Goal: Task Accomplishment & Management: Manage account settings

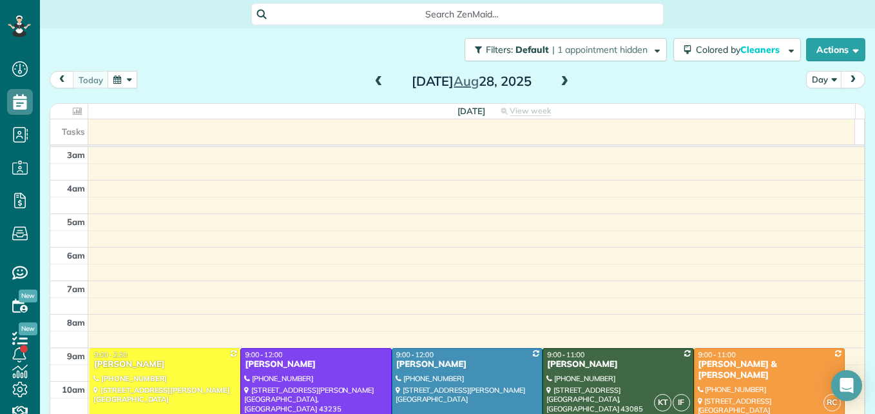
scroll to position [135, 0]
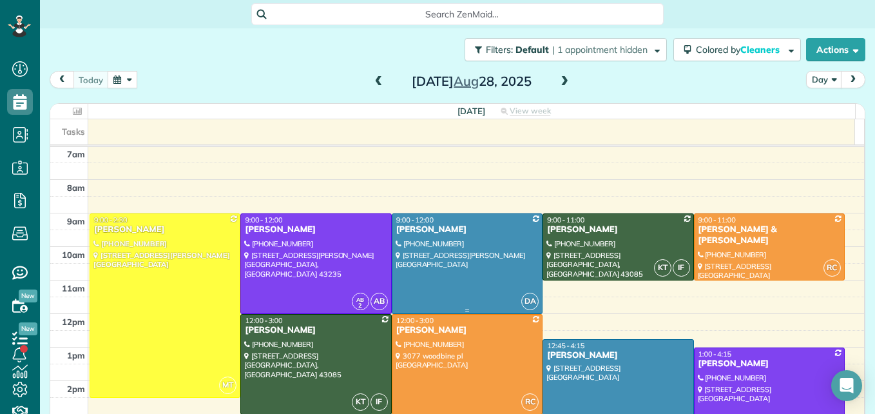
click at [452, 248] on div at bounding box center [466, 263] width 149 height 99
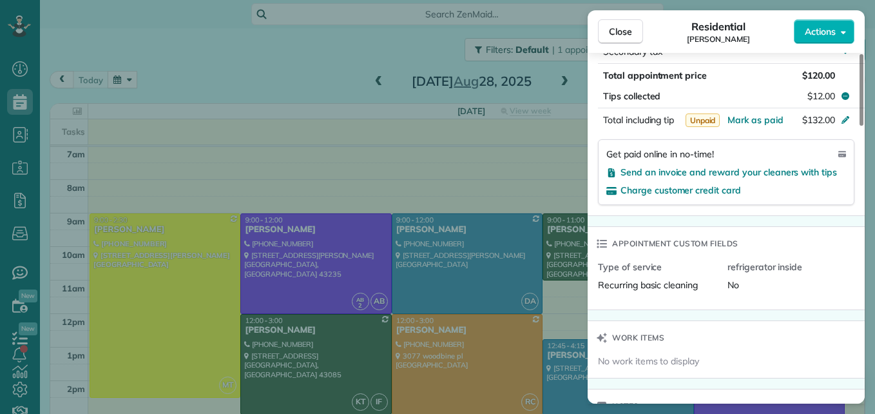
scroll to position [840, 0]
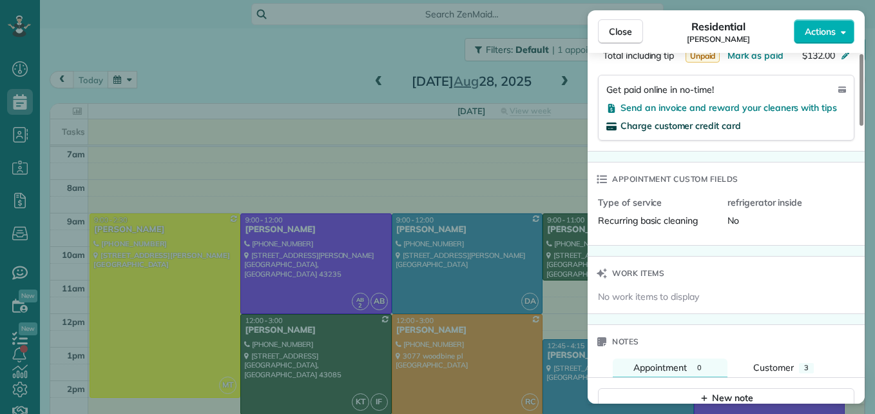
click at [687, 127] on span "Charge customer credit card" at bounding box center [680, 126] width 120 height 12
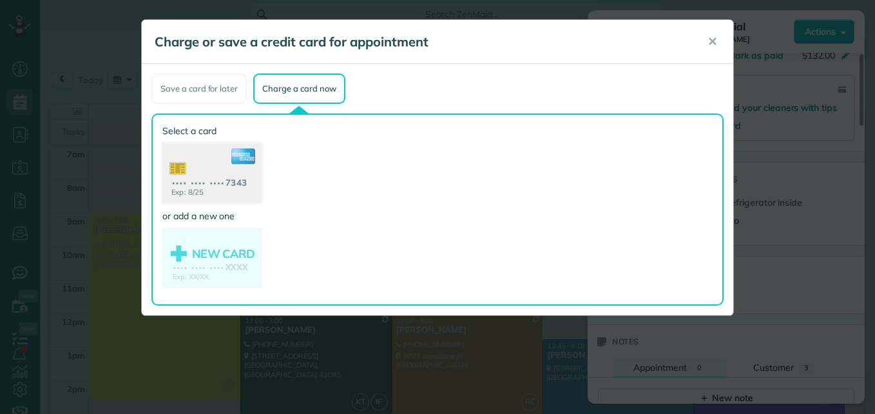
click at [231, 193] on use at bounding box center [211, 174] width 99 height 62
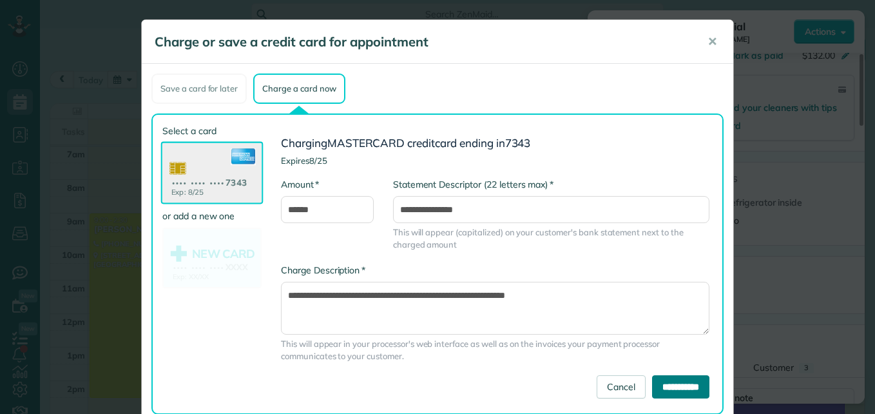
click at [652, 382] on input "**********" at bounding box center [680, 386] width 57 height 23
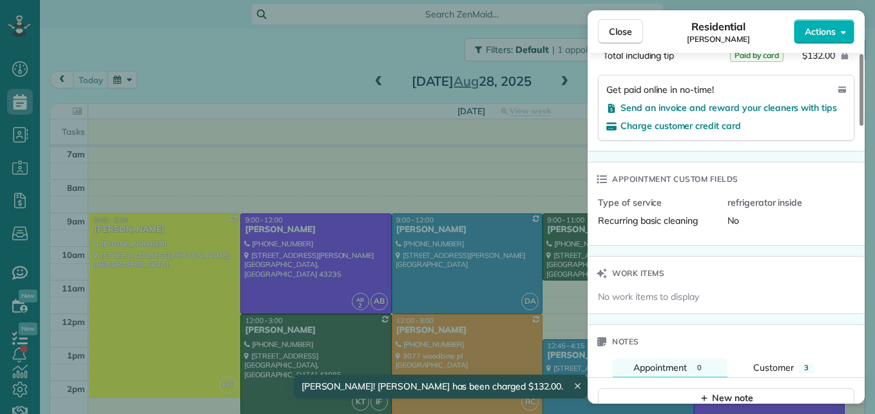
scroll to position [839, 0]
click at [629, 28] on span "Close" at bounding box center [620, 31] width 23 height 13
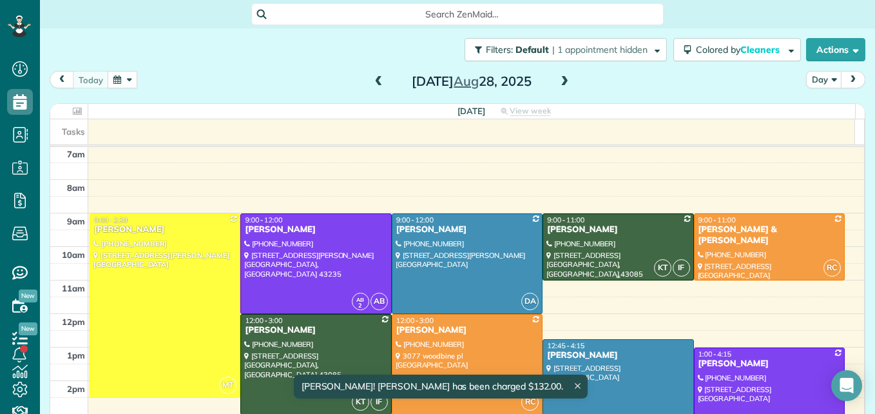
click at [608, 258] on div at bounding box center [617, 247] width 149 height 66
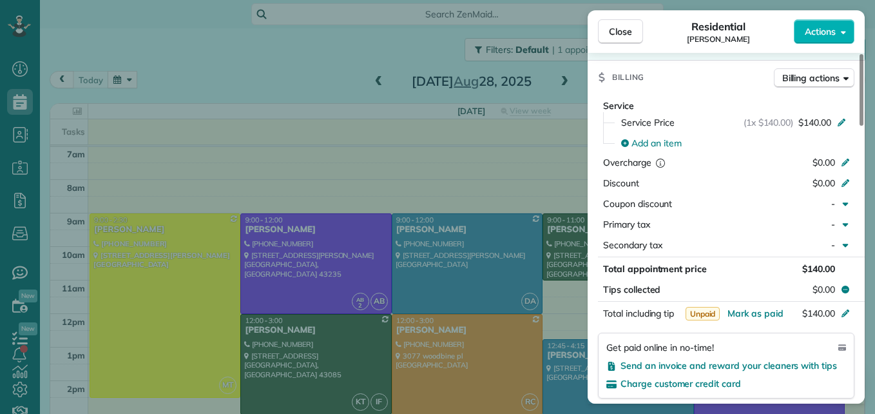
scroll to position [647, 0]
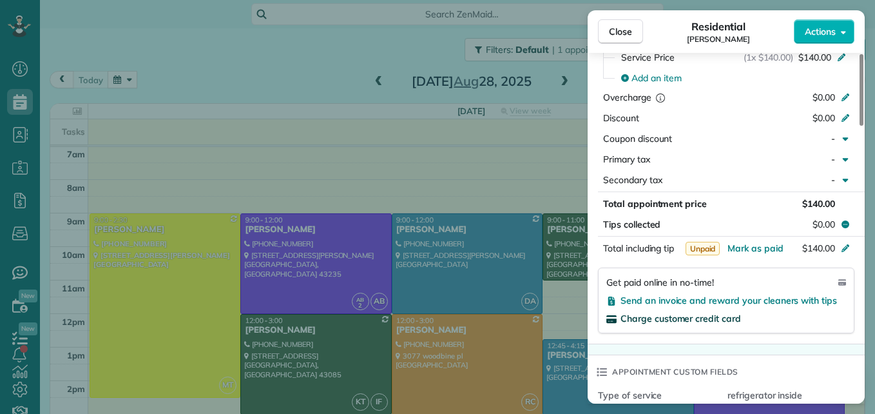
click at [713, 318] on span "Charge customer credit card" at bounding box center [680, 318] width 120 height 12
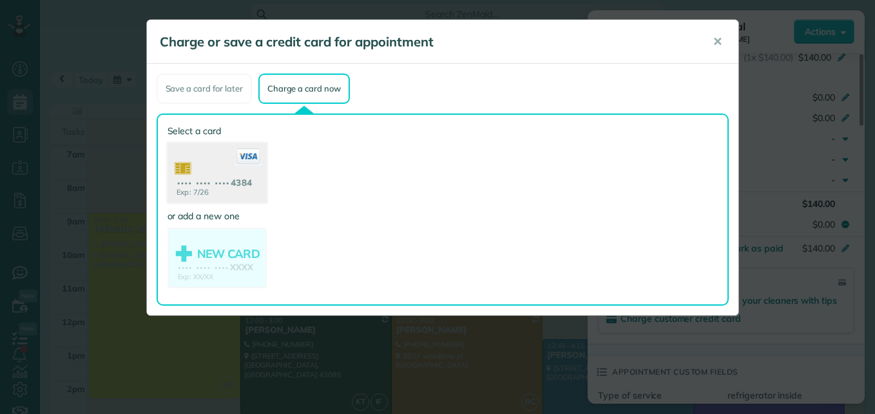
click at [196, 190] on use at bounding box center [216, 174] width 99 height 62
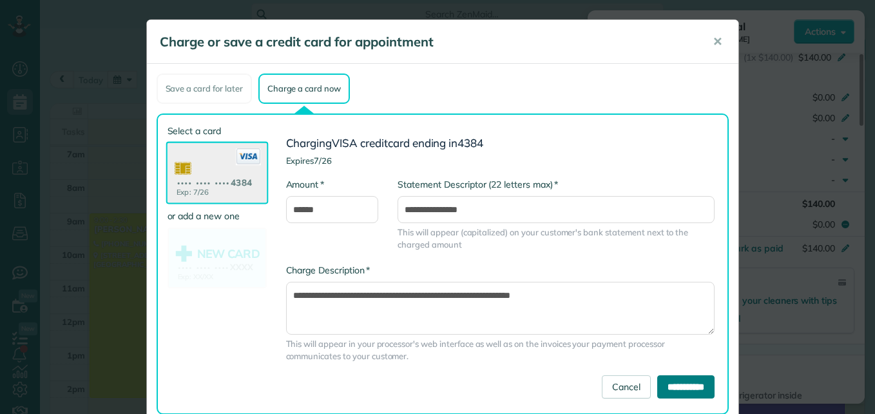
click at [668, 393] on input "**********" at bounding box center [685, 386] width 57 height 23
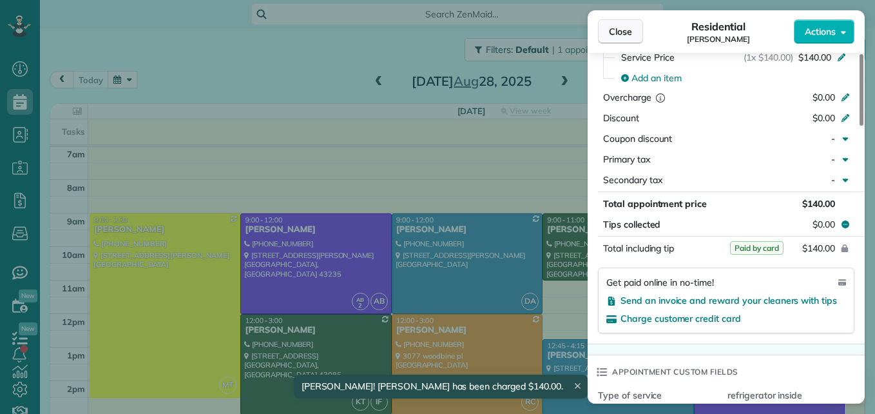
click at [617, 36] on span "Close" at bounding box center [620, 31] width 23 height 13
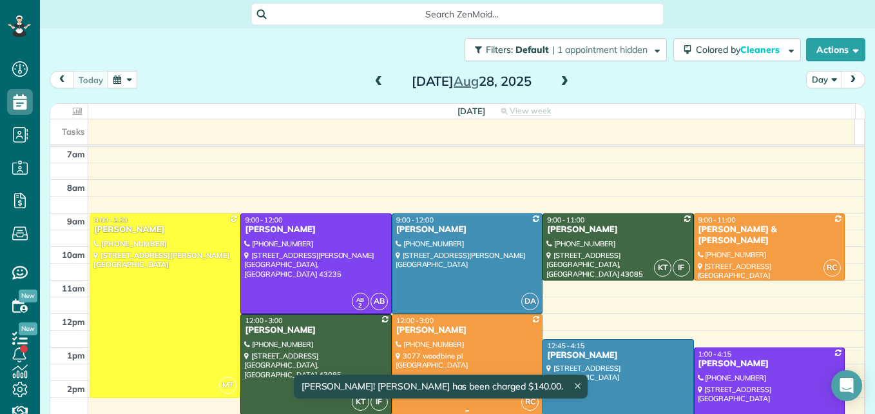
click at [455, 343] on div at bounding box center [466, 363] width 149 height 99
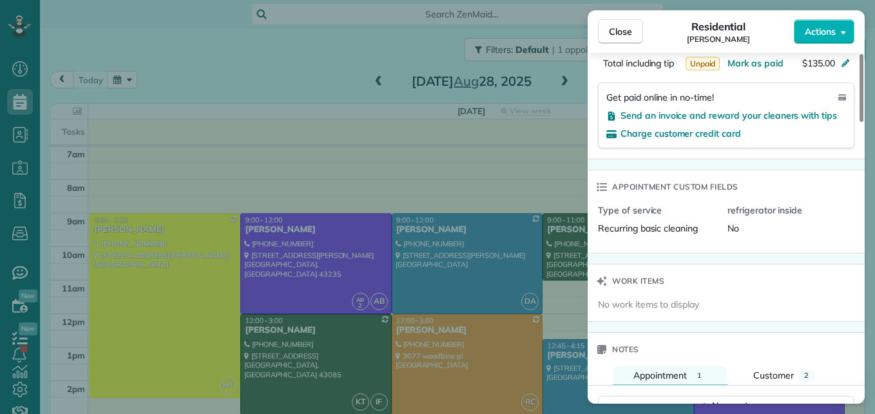
scroll to position [838, 0]
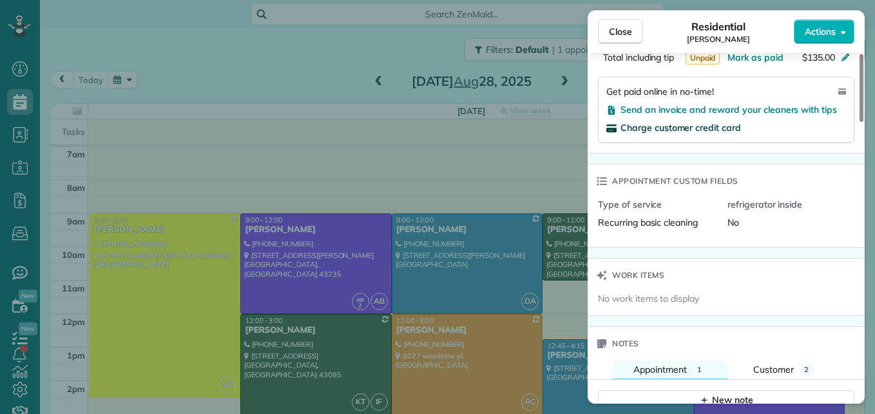
click at [699, 125] on span "Charge customer credit card" at bounding box center [680, 128] width 120 height 12
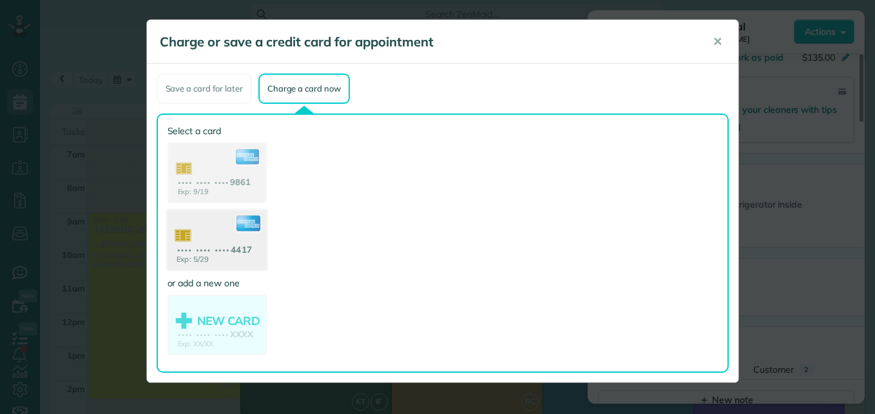
click at [223, 241] on use at bounding box center [216, 241] width 99 height 62
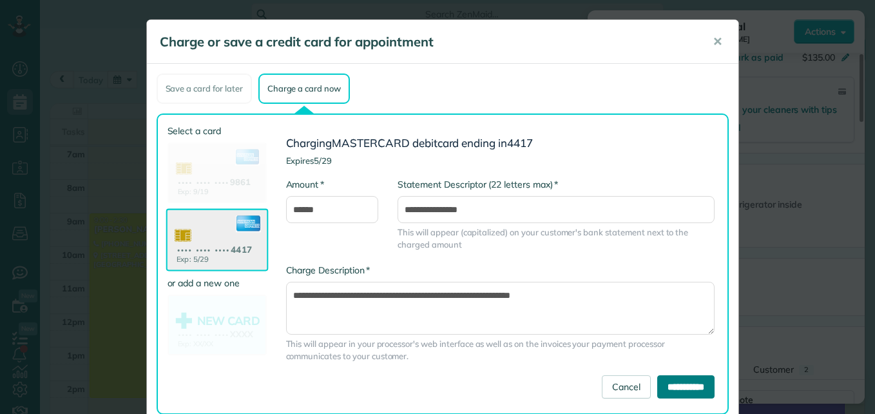
click at [678, 384] on input "**********" at bounding box center [685, 386] width 57 height 23
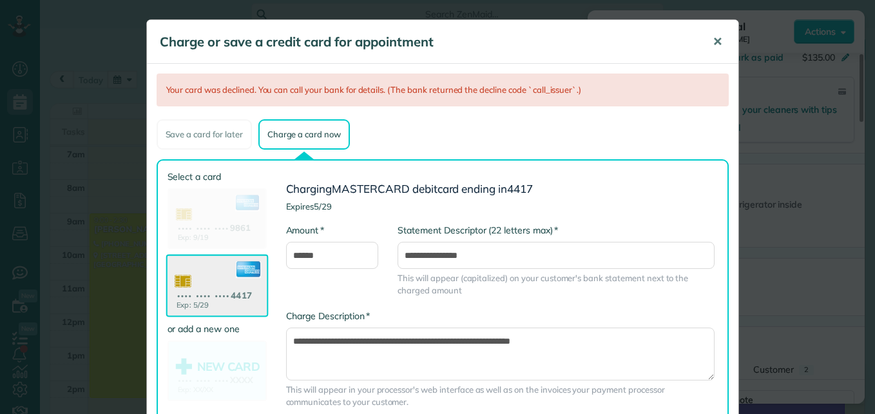
click at [707, 40] on button "✕" at bounding box center [717, 41] width 29 height 31
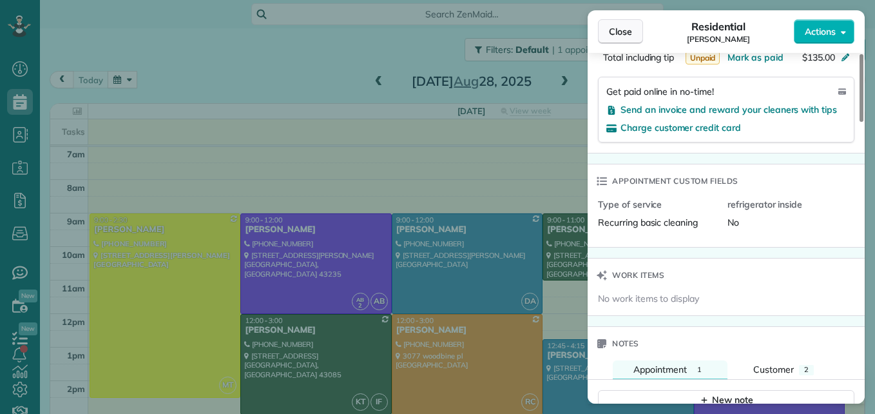
click at [624, 34] on span "Close" at bounding box center [620, 31] width 23 height 13
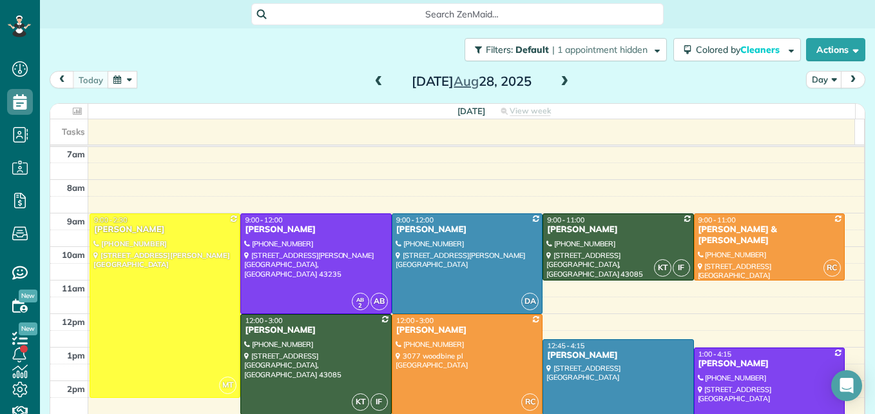
click at [724, 401] on div at bounding box center [769, 402] width 149 height 108
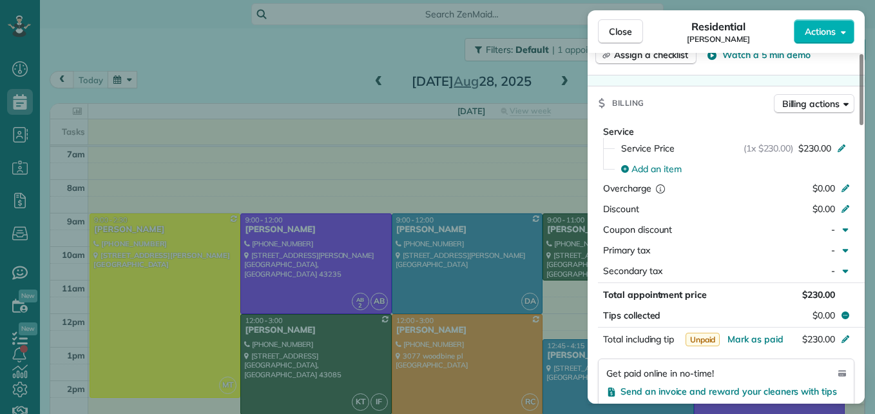
scroll to position [646, 0]
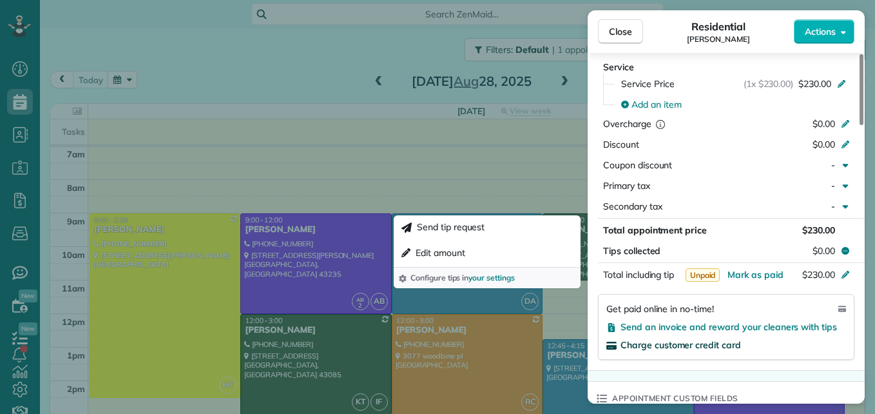
click at [691, 341] on span "Charge customer credit card" at bounding box center [680, 345] width 120 height 12
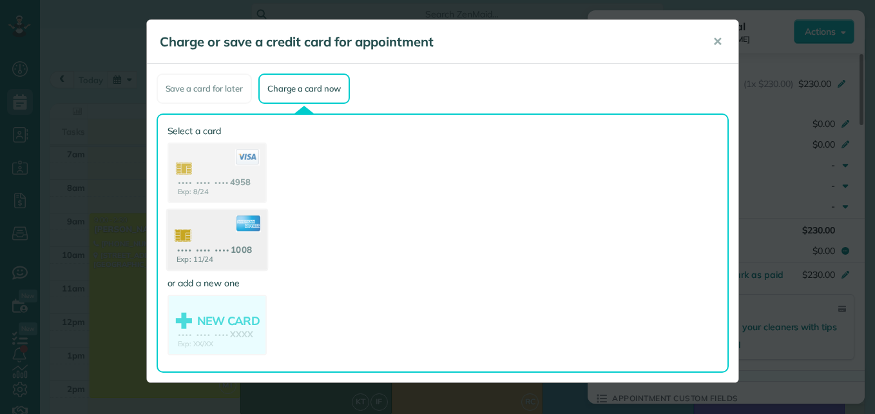
click at [214, 258] on use at bounding box center [216, 241] width 99 height 62
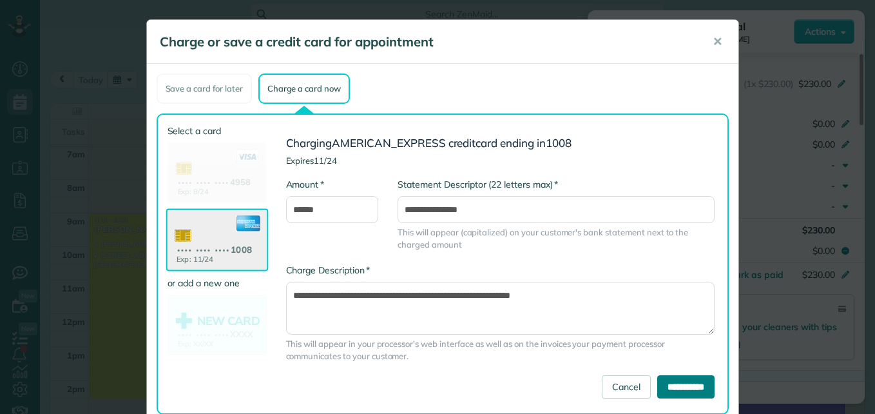
click at [662, 385] on input "**********" at bounding box center [685, 386] width 57 height 23
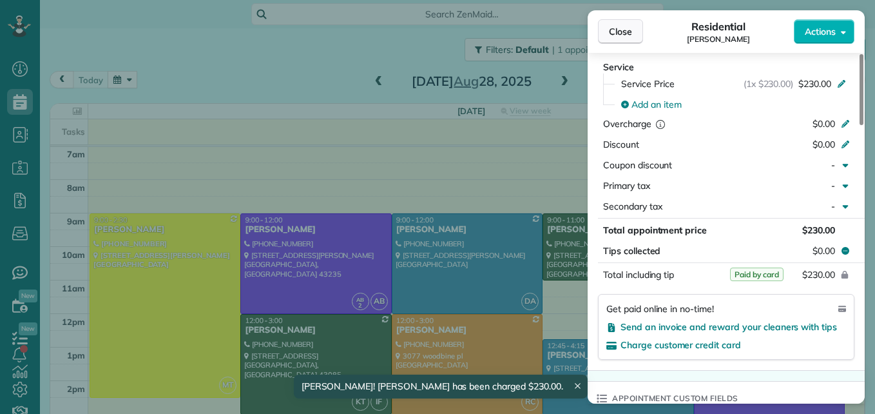
click at [628, 33] on span "Close" at bounding box center [620, 31] width 23 height 13
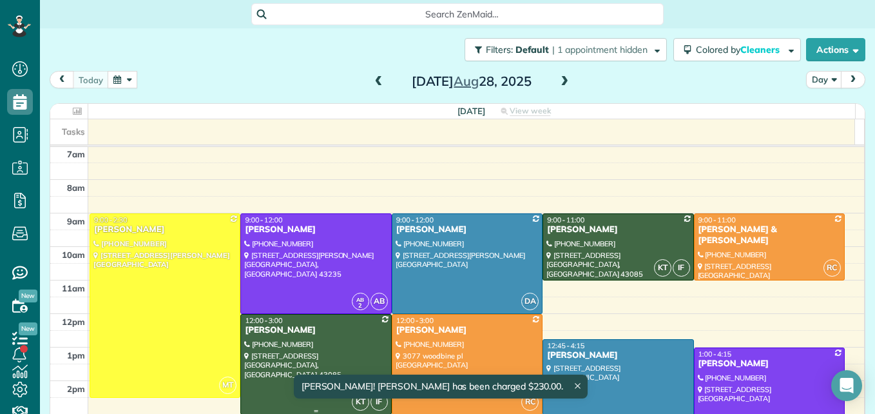
click at [329, 360] on div at bounding box center [315, 363] width 149 height 99
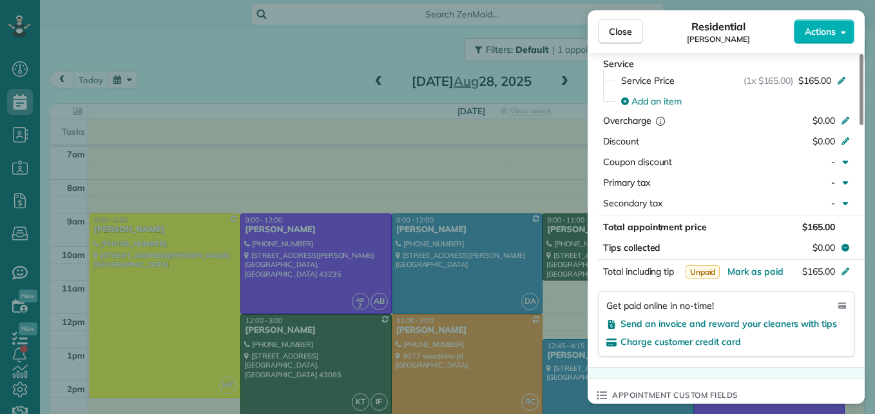
scroll to position [776, 0]
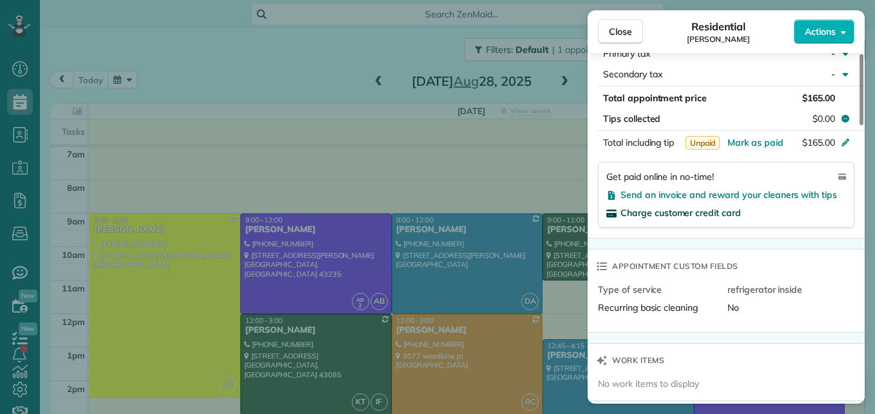
click at [671, 214] on span "Charge customer credit card" at bounding box center [680, 213] width 120 height 12
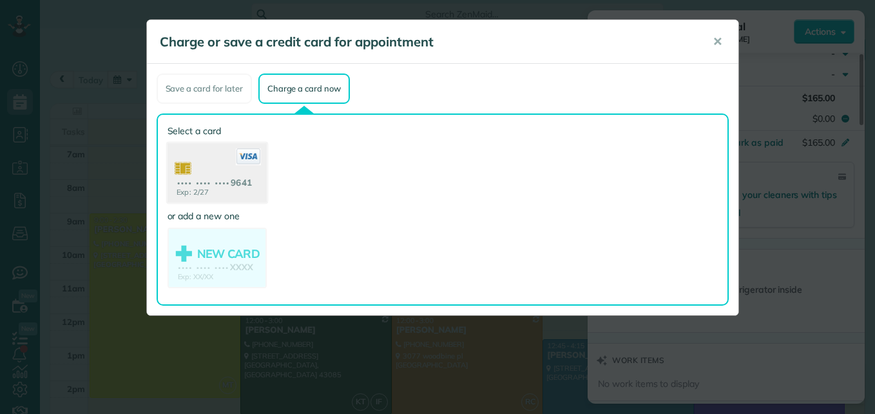
click at [229, 193] on use at bounding box center [216, 174] width 99 height 62
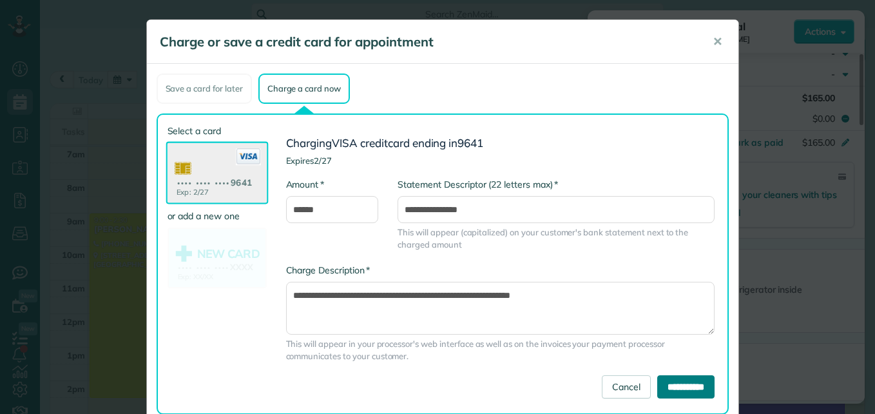
click at [661, 398] on input "**********" at bounding box center [685, 386] width 57 height 23
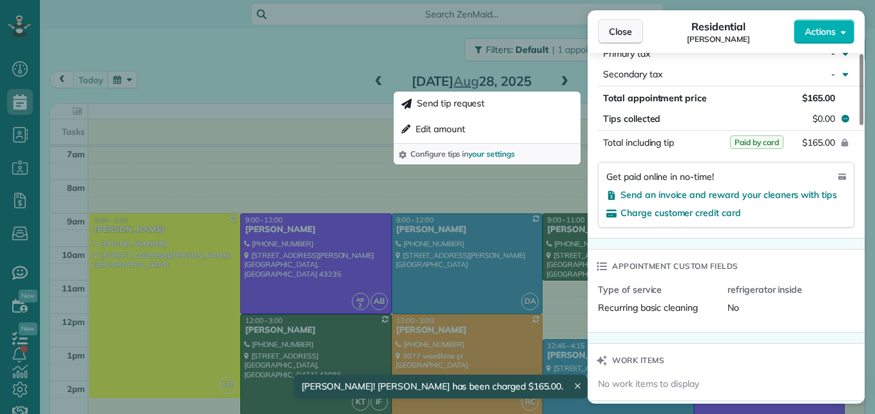
scroll to position [767, 0]
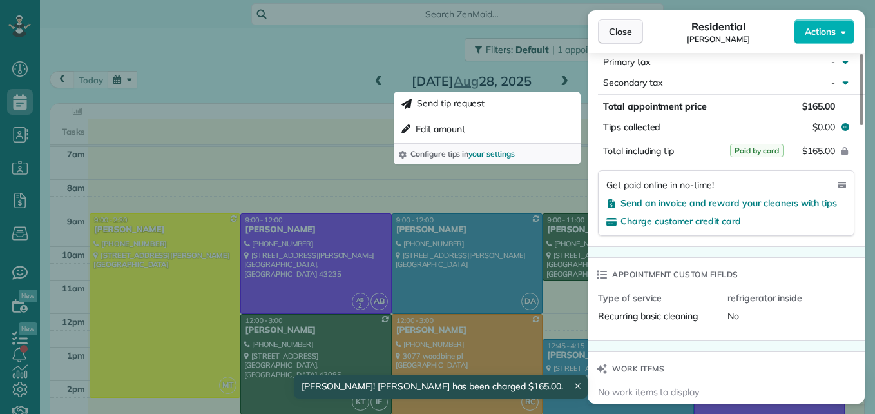
click at [621, 26] on span "Close" at bounding box center [620, 31] width 23 height 13
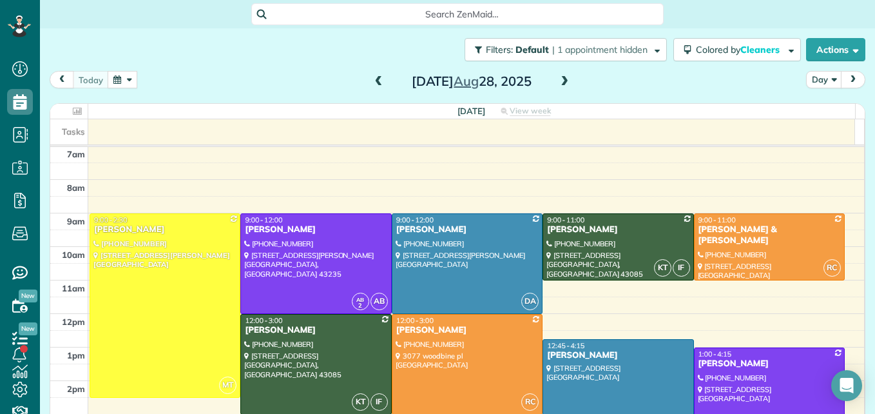
click at [624, 359] on div "Neil Rupp" at bounding box center [617, 355] width 143 height 11
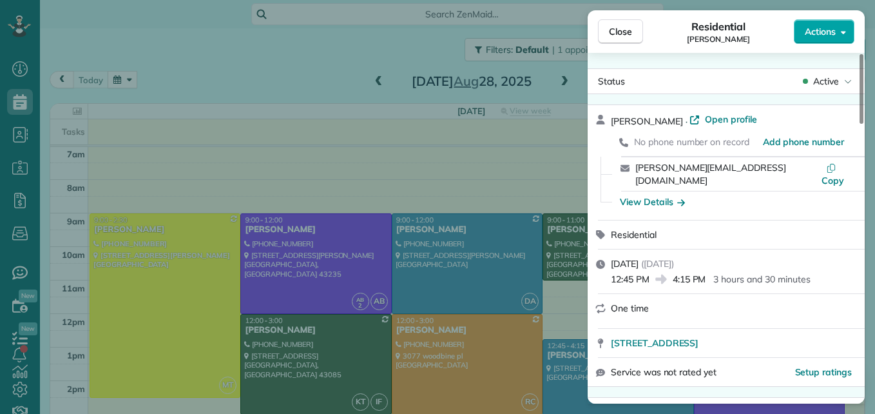
click at [807, 35] on span "Actions" at bounding box center [820, 31] width 31 height 13
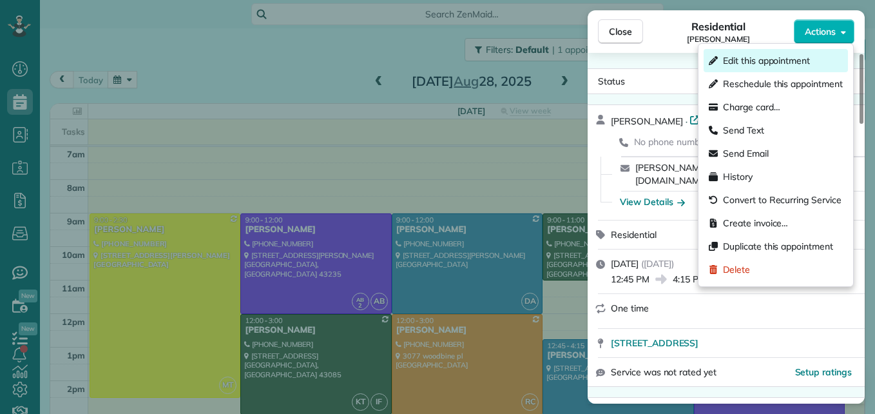
click at [794, 61] on span "Edit this appointment" at bounding box center [766, 60] width 87 height 13
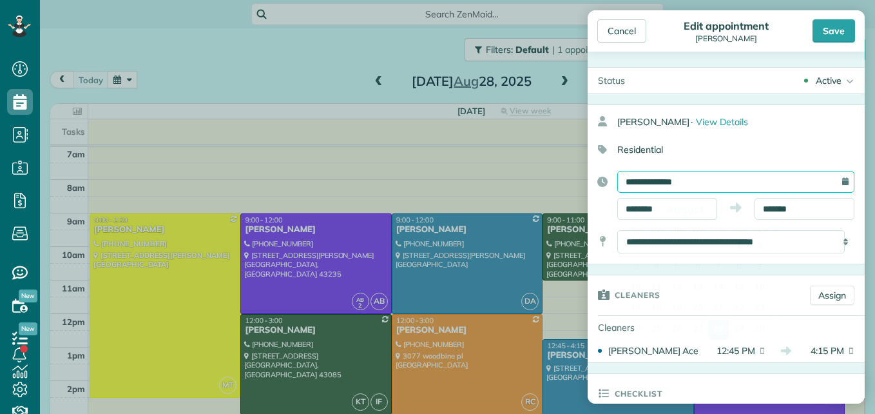
click at [677, 184] on input "**********" at bounding box center [735, 182] width 237 height 22
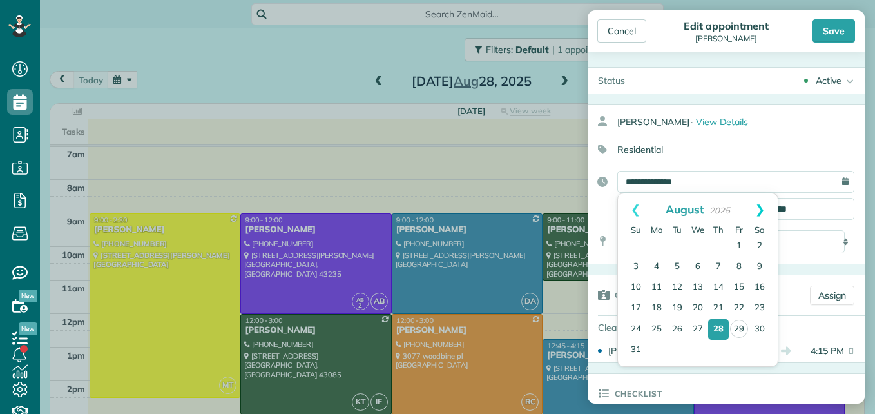
click at [763, 205] on link "Next" at bounding box center [759, 209] width 35 height 32
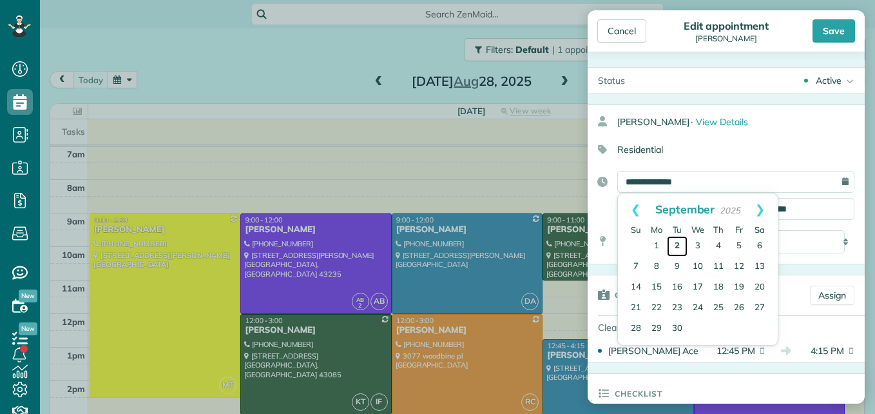
click at [678, 249] on link "2" at bounding box center [677, 246] width 21 height 21
type input "**********"
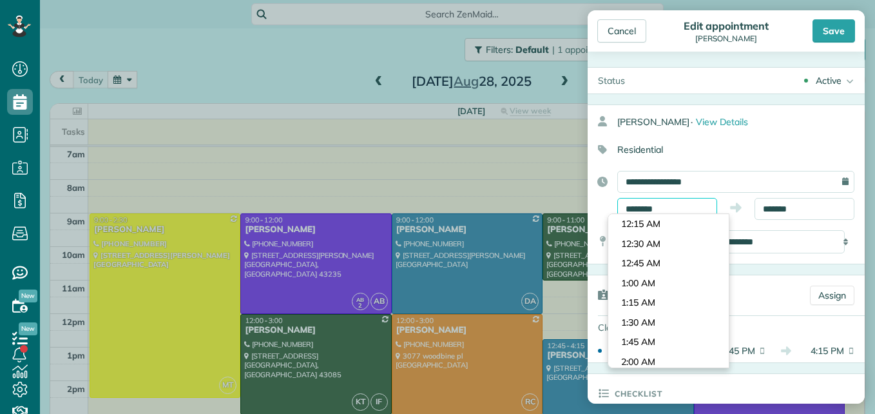
click at [664, 209] on input "********" at bounding box center [667, 209] width 100 height 22
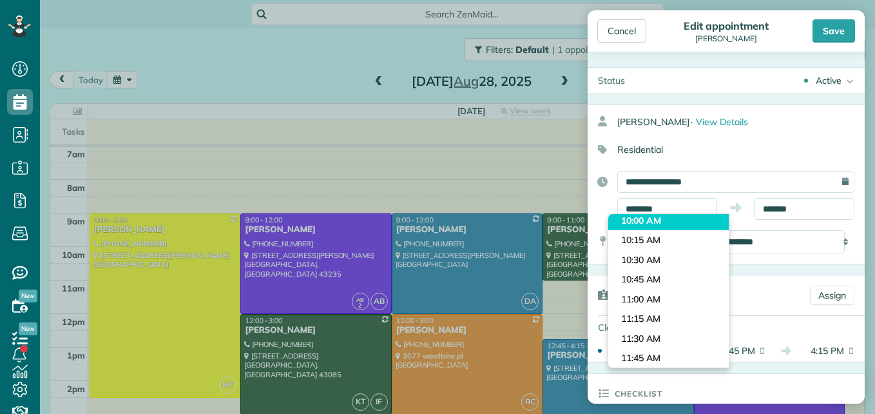
type input "********"
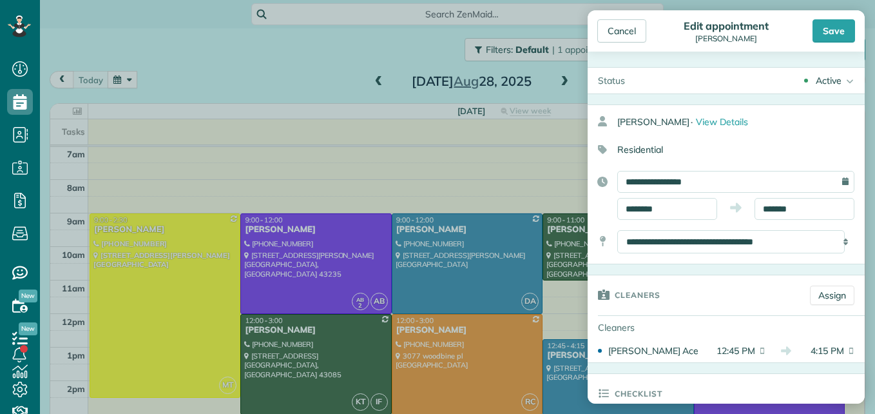
click at [657, 223] on body "Dashboard Scheduling Calendar View List View Dispatch View - Weekly scheduling …" at bounding box center [437, 207] width 875 height 414
click at [796, 205] on input "*******" at bounding box center [804, 209] width 100 height 22
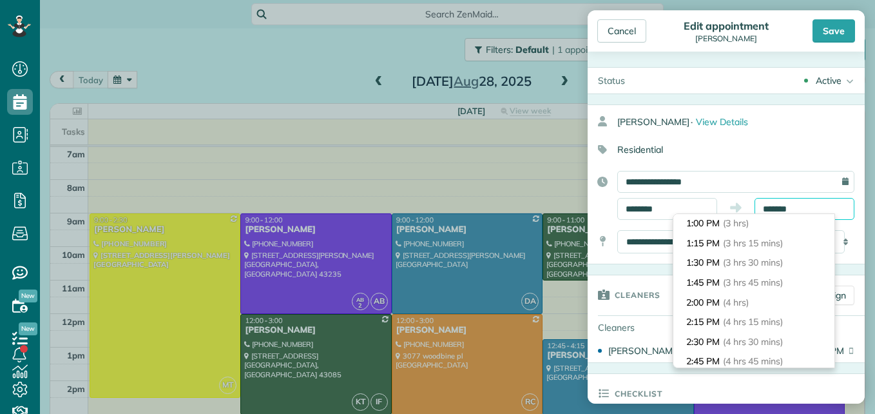
scroll to position [215, 0]
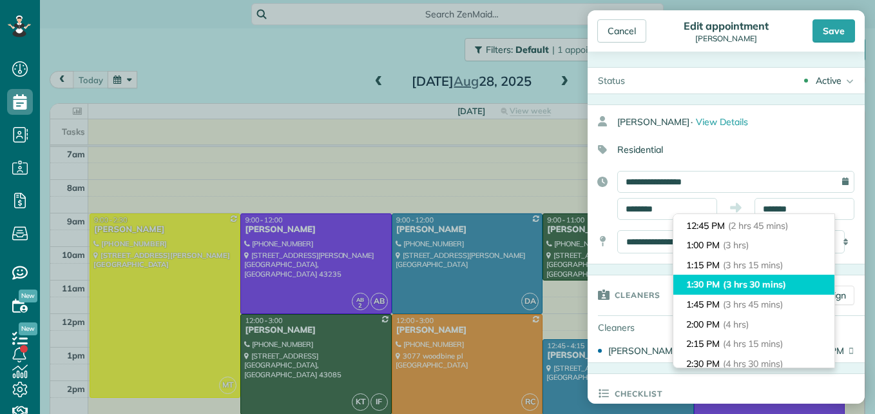
type input "*******"
click at [771, 280] on span "(3 hrs 30 mins)" at bounding box center [754, 284] width 63 height 12
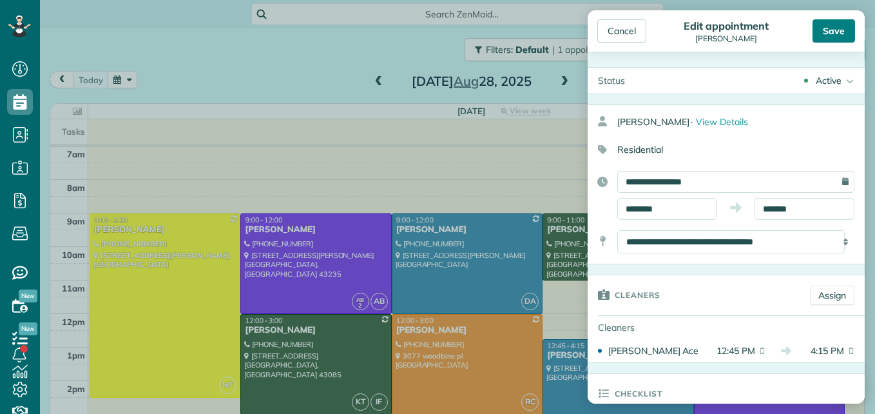
click at [830, 38] on div "Save" at bounding box center [833, 30] width 43 height 23
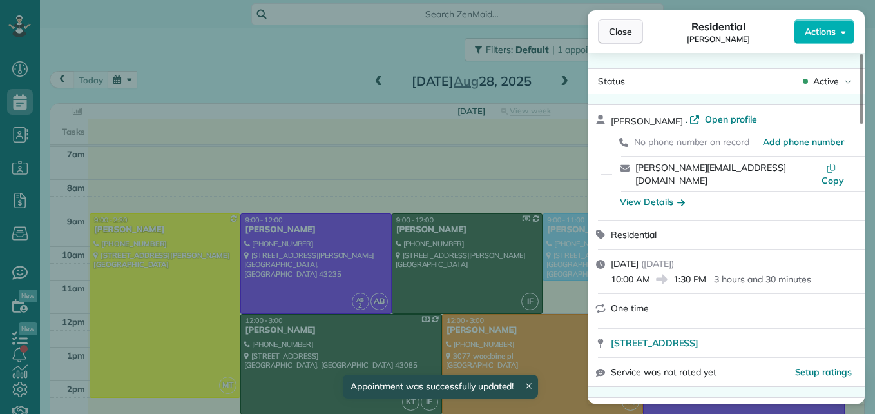
click at [618, 35] on span "Close" at bounding box center [620, 31] width 23 height 13
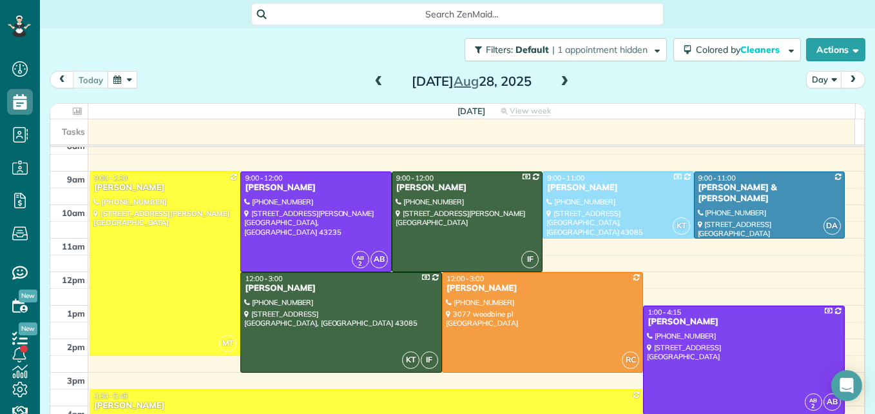
scroll to position [154, 0]
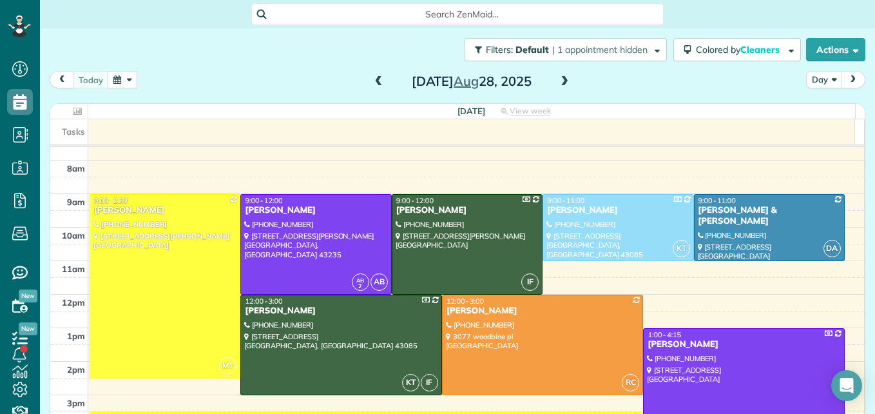
click at [557, 83] on span at bounding box center [564, 82] width 14 height 12
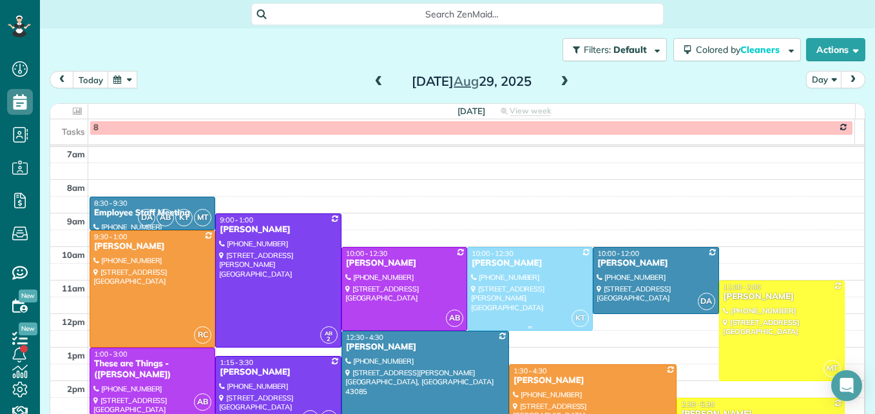
scroll to position [199, 0]
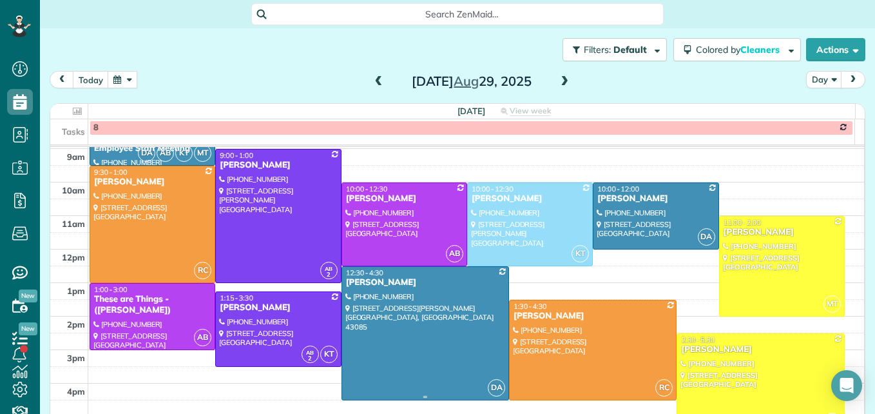
click at [387, 335] on div at bounding box center [425, 333] width 166 height 133
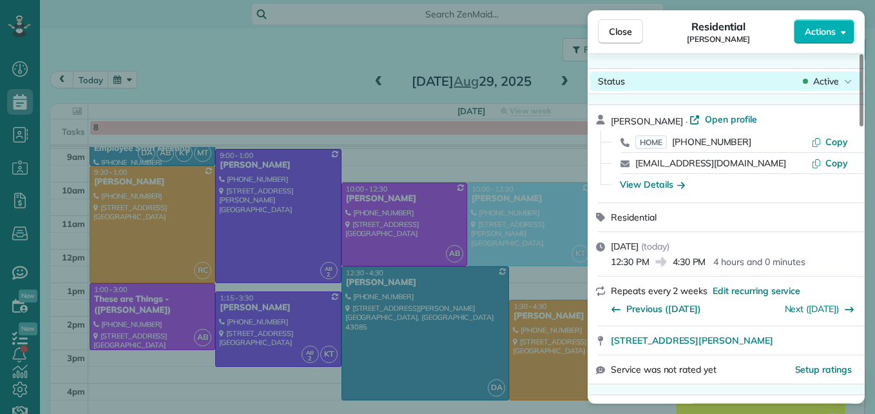
click at [823, 82] on span "Active" at bounding box center [826, 81] width 26 height 13
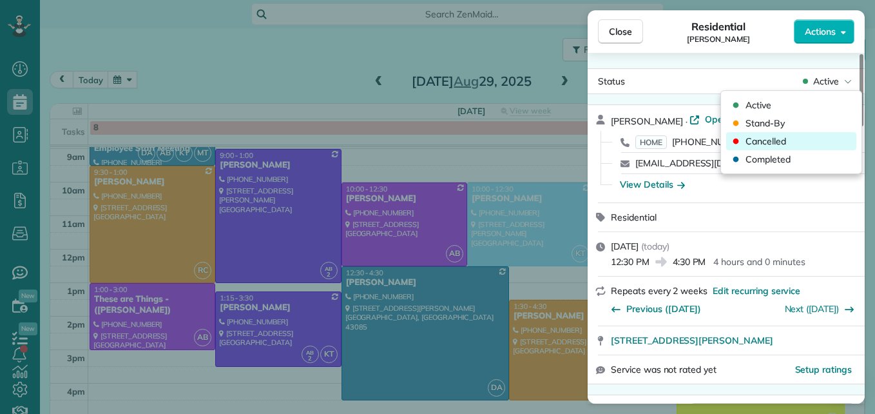
click at [807, 140] on div "Cancelled" at bounding box center [791, 141] width 130 height 18
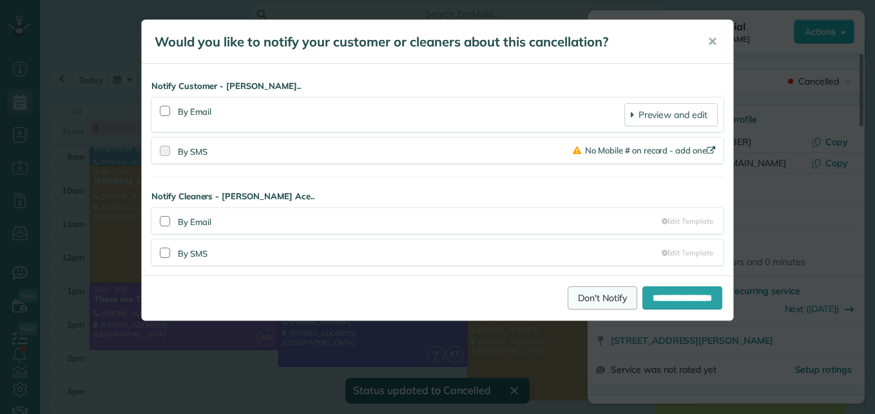
click at [599, 298] on link "Don't Notify" at bounding box center [603, 297] width 70 height 23
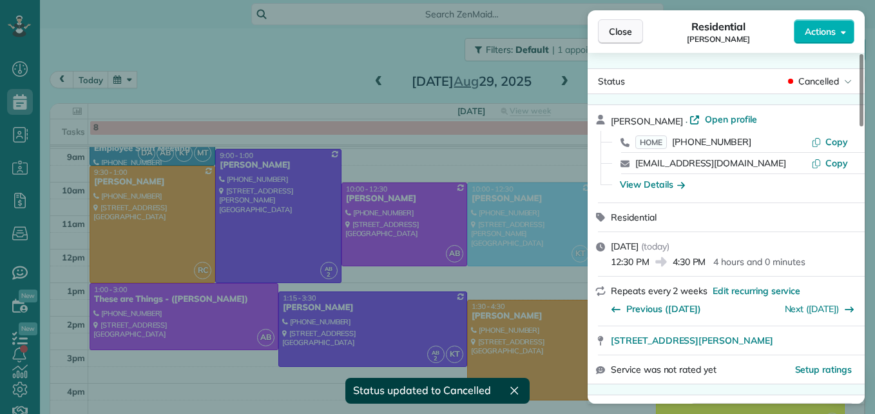
click at [616, 39] on button "Close" at bounding box center [620, 31] width 45 height 24
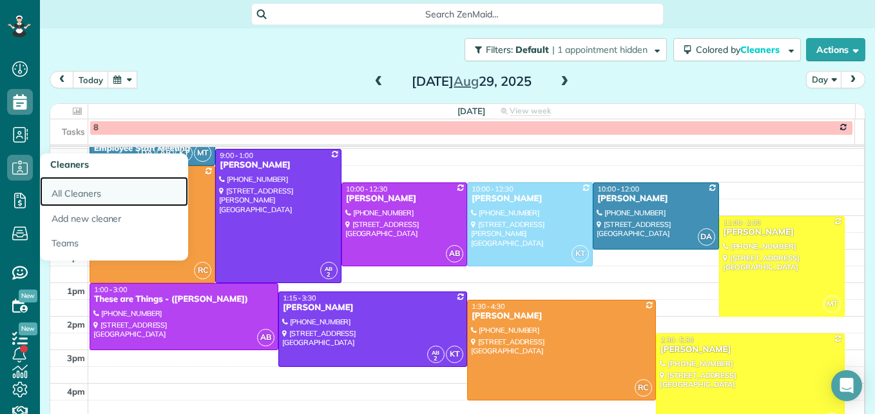
click at [68, 186] on link "All Cleaners" at bounding box center [114, 192] width 148 height 30
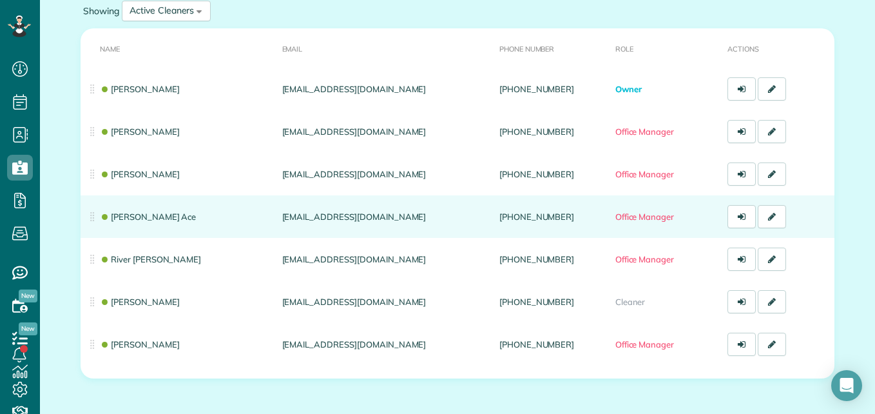
scroll to position [129, 0]
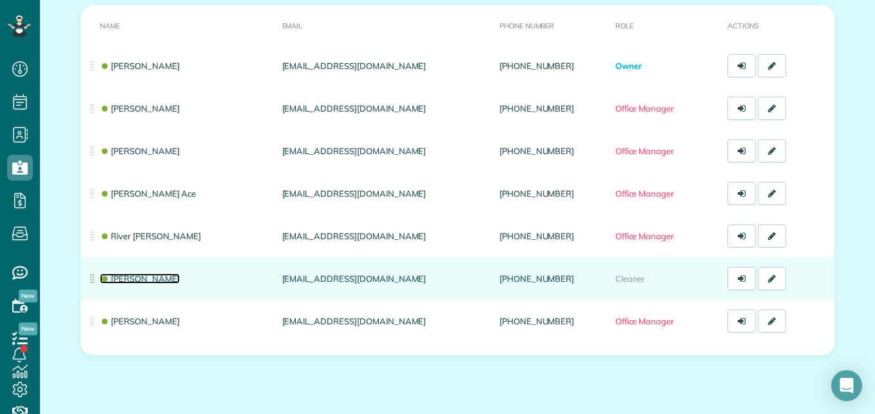
click at [142, 278] on link "Ione Fuzzell" at bounding box center [140, 278] width 80 height 10
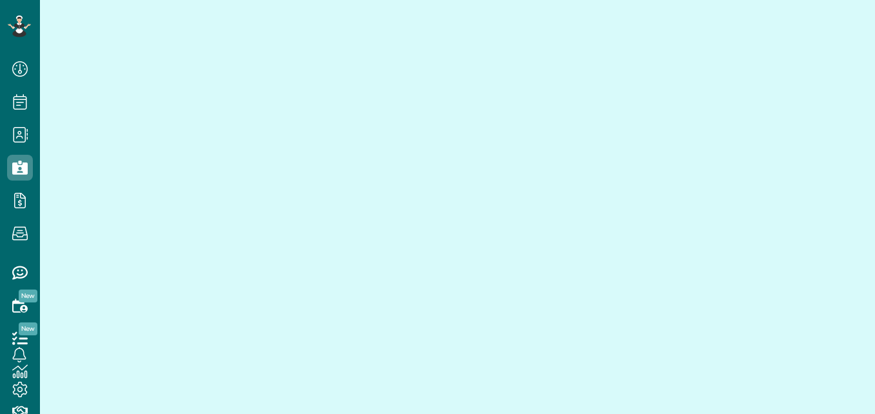
click at [115, 275] on main at bounding box center [457, 207] width 835 height 414
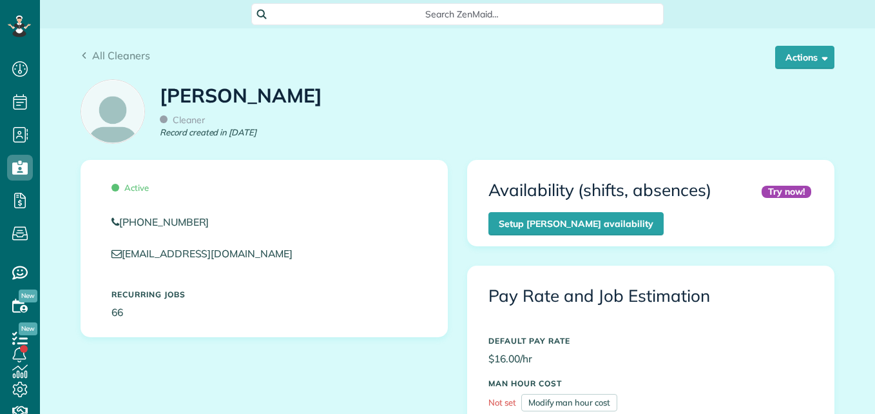
scroll to position [6, 6]
click at [821, 62] on span "button" at bounding box center [823, 57] width 10 height 10
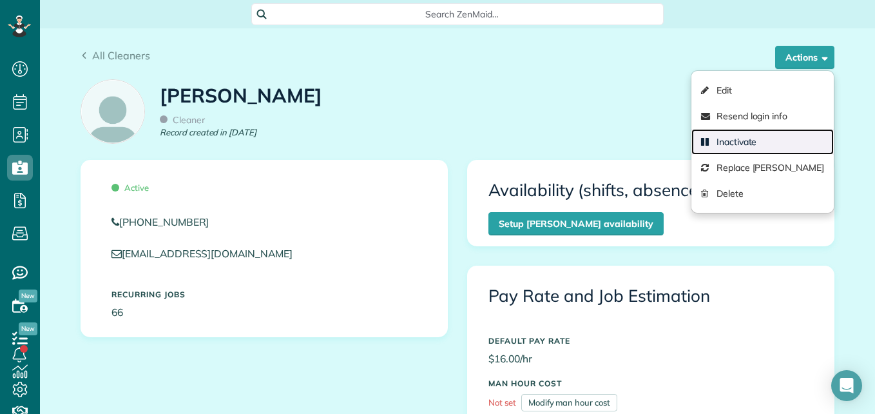
click at [770, 139] on link "Inactivate" at bounding box center [762, 142] width 142 height 26
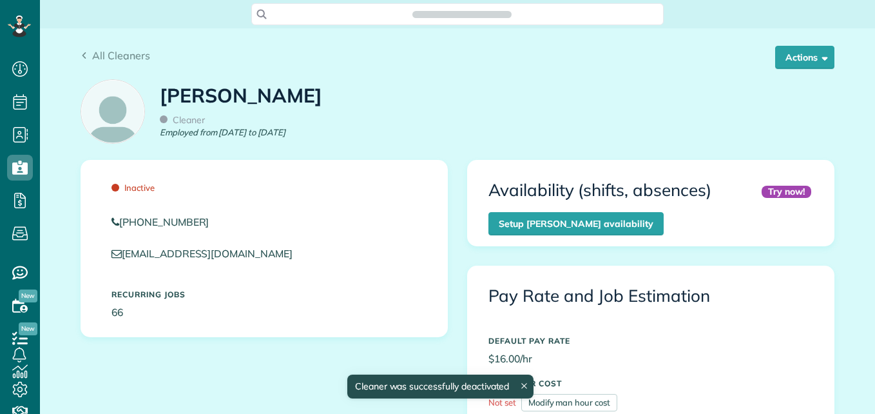
scroll to position [6, 6]
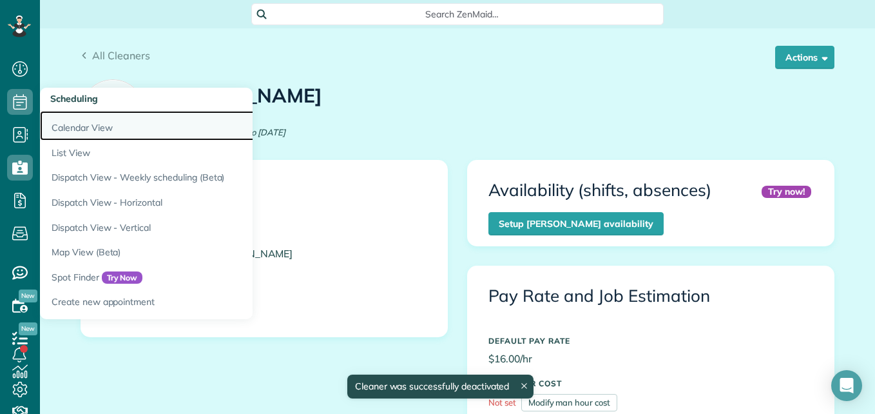
click at [61, 135] on link "Calendar View" at bounding box center [201, 126] width 322 height 30
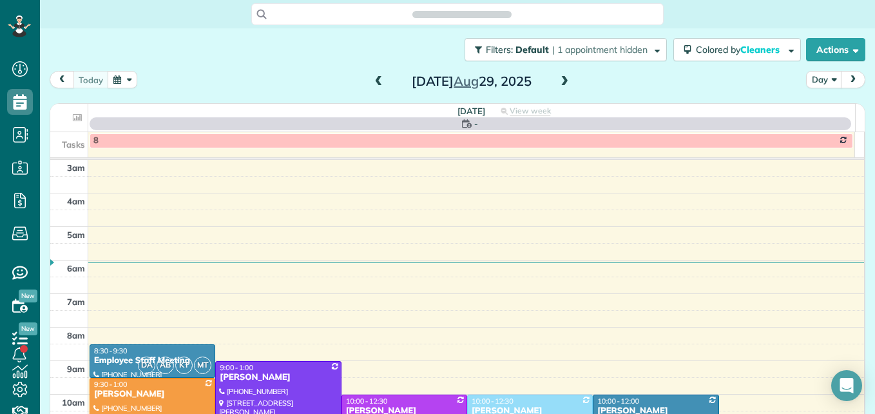
scroll to position [135, 0]
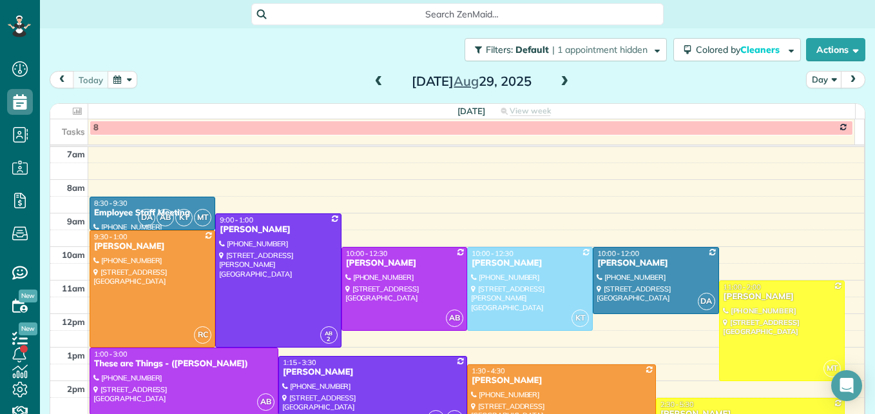
click at [378, 80] on span at bounding box center [379, 82] width 14 height 12
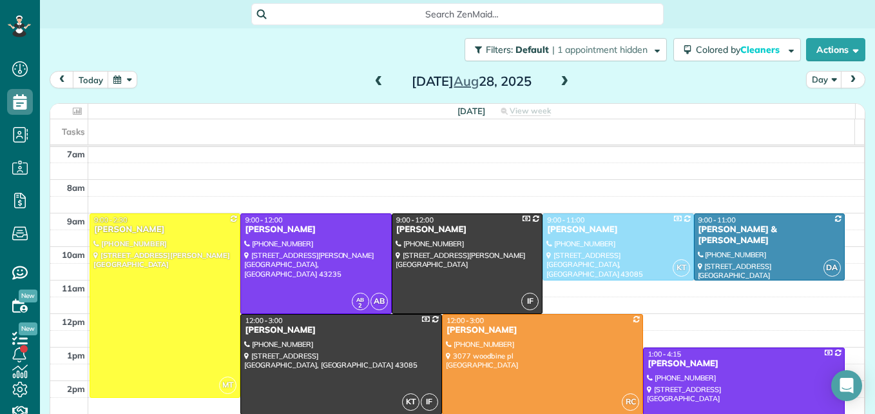
click at [126, 81] on button "button" at bounding box center [123, 79] width 30 height 17
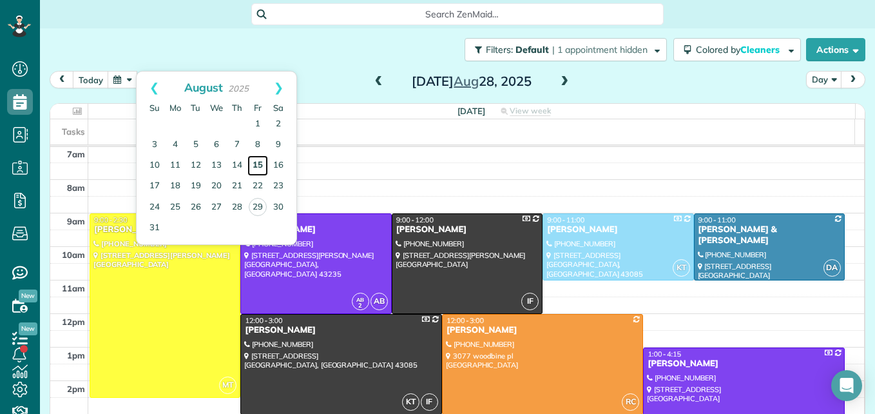
click at [255, 166] on link "15" at bounding box center [257, 165] width 21 height 21
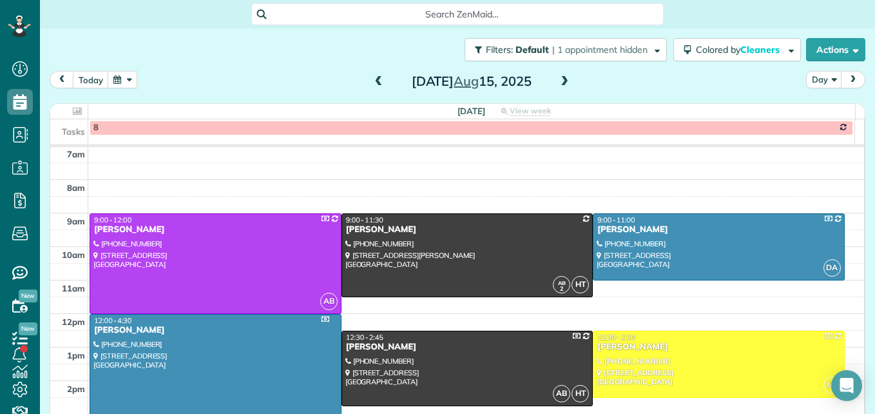
click at [127, 78] on button "button" at bounding box center [123, 79] width 30 height 17
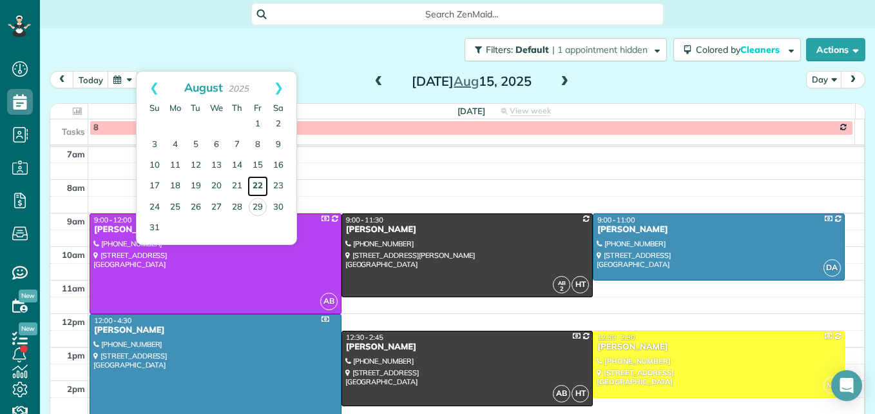
click at [258, 182] on link "22" at bounding box center [257, 186] width 21 height 21
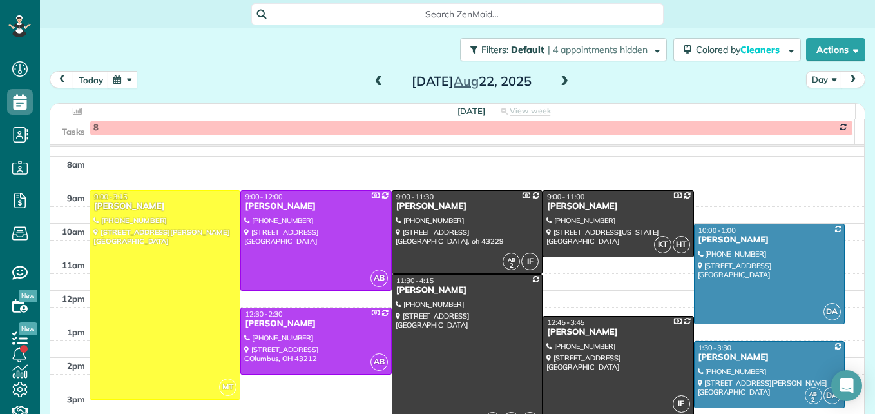
scroll to position [199, 0]
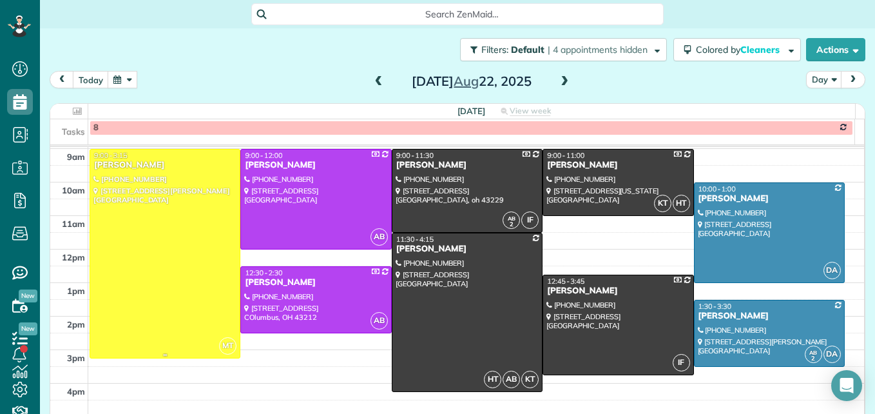
click at [182, 260] on div at bounding box center [164, 253] width 149 height 208
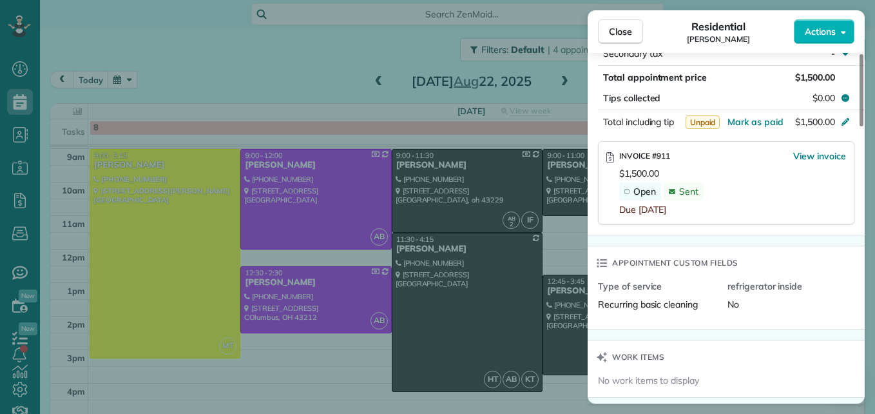
scroll to position [778, 0]
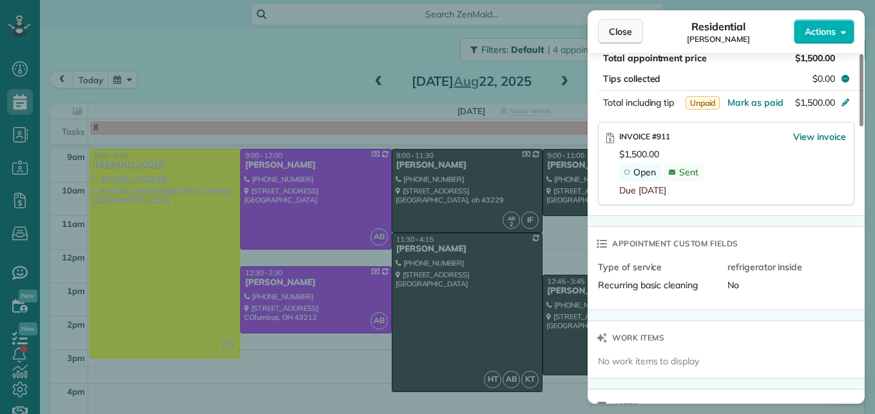
click at [623, 31] on span "Close" at bounding box center [620, 31] width 23 height 13
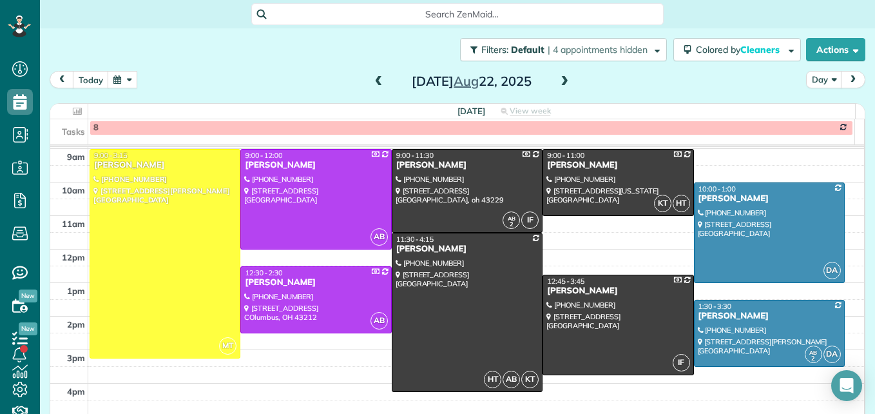
click at [117, 82] on button "button" at bounding box center [123, 79] width 30 height 17
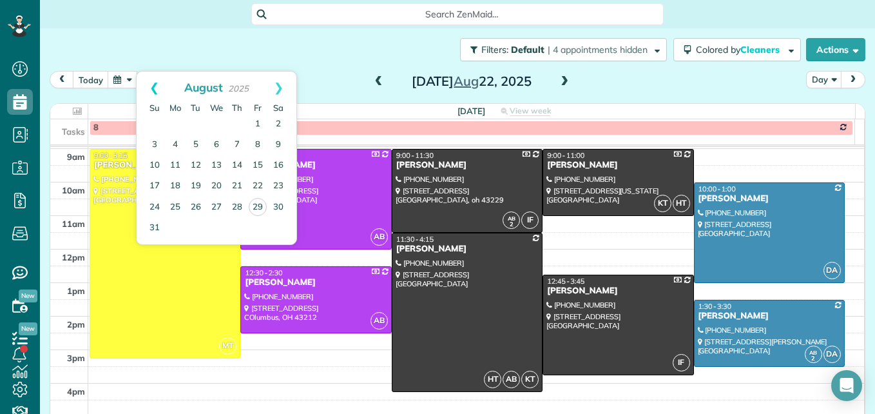
click at [146, 90] on link "Prev" at bounding box center [154, 88] width 35 height 32
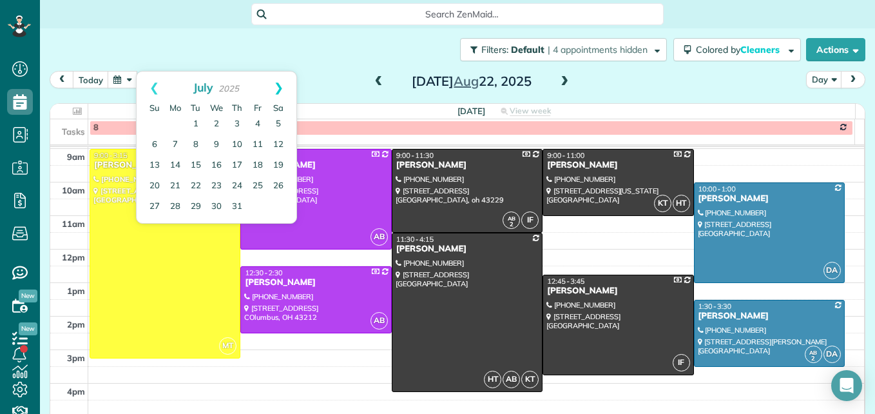
click at [285, 84] on link "Next" at bounding box center [278, 88] width 35 height 32
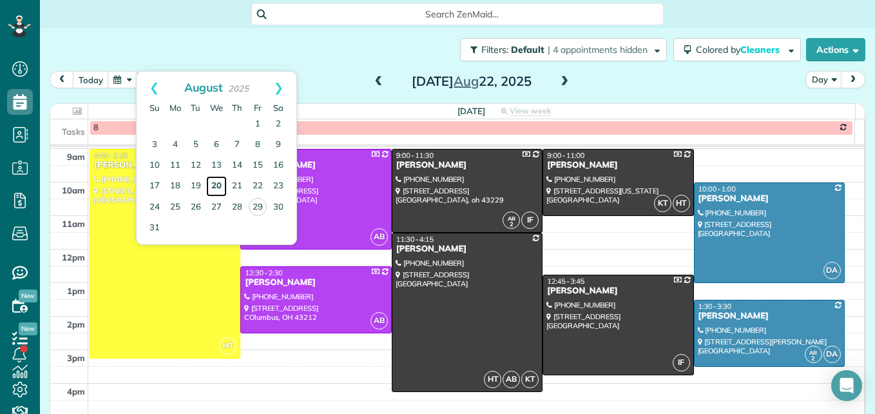
click at [215, 187] on link "20" at bounding box center [216, 186] width 21 height 21
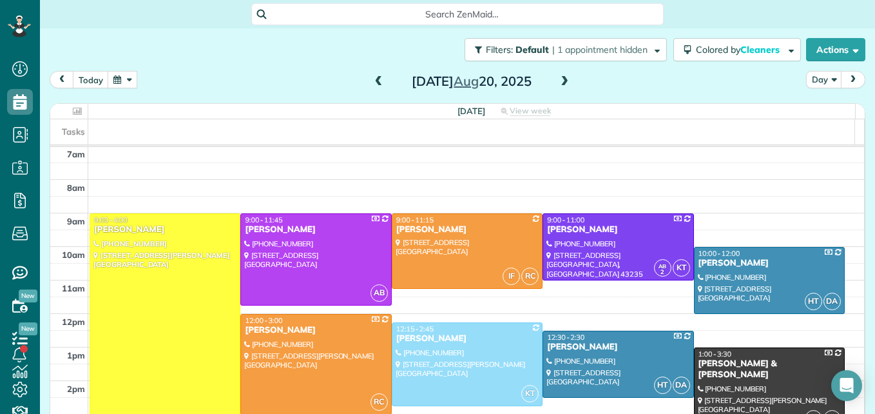
click at [122, 80] on button "button" at bounding box center [123, 79] width 30 height 17
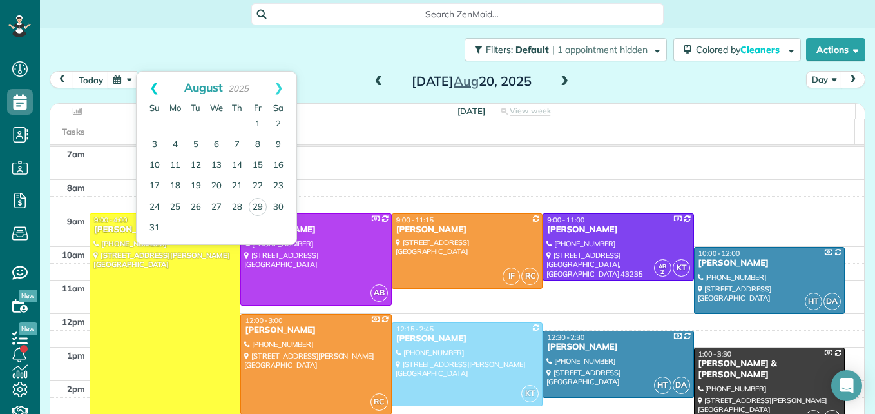
click at [153, 87] on link "Prev" at bounding box center [154, 88] width 35 height 32
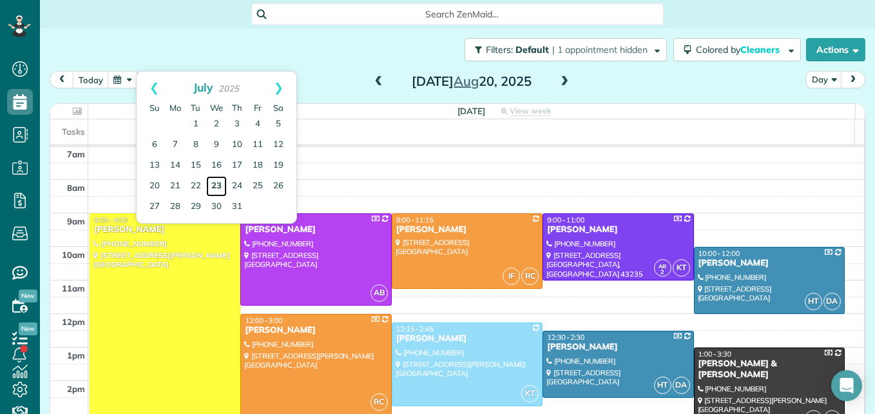
click at [217, 184] on link "23" at bounding box center [216, 186] width 21 height 21
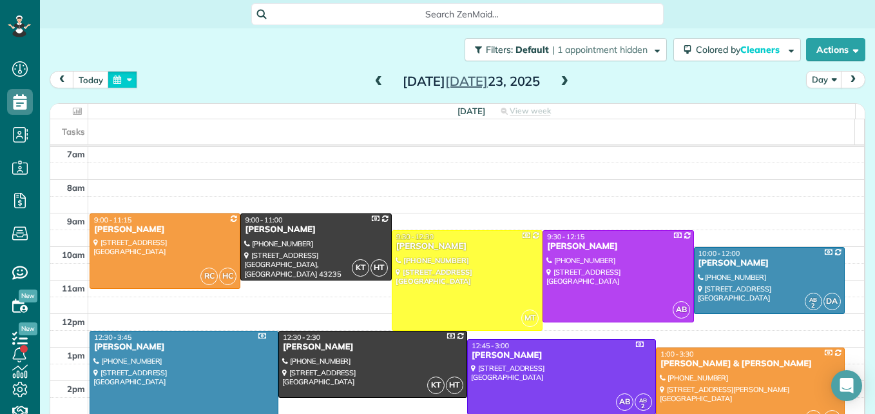
click at [129, 84] on button "button" at bounding box center [123, 79] width 30 height 17
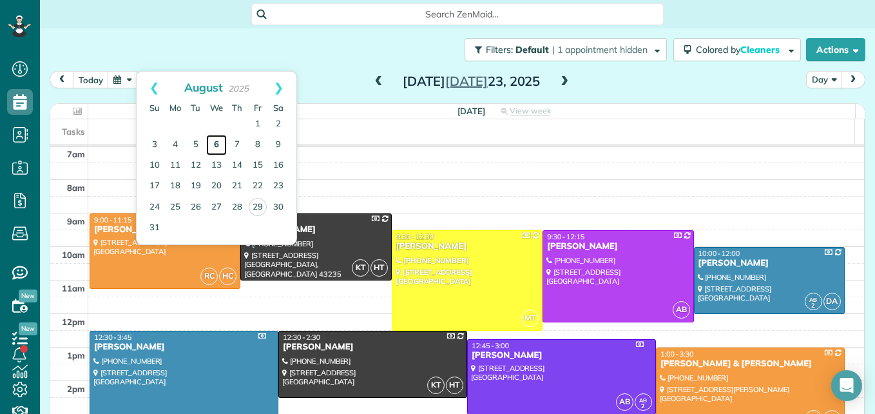
click at [218, 139] on link "6" at bounding box center [216, 145] width 21 height 21
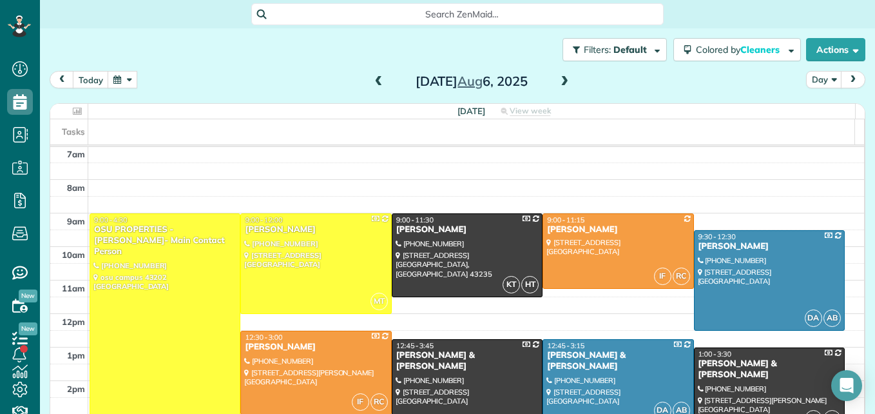
click at [119, 81] on button "button" at bounding box center [123, 79] width 30 height 17
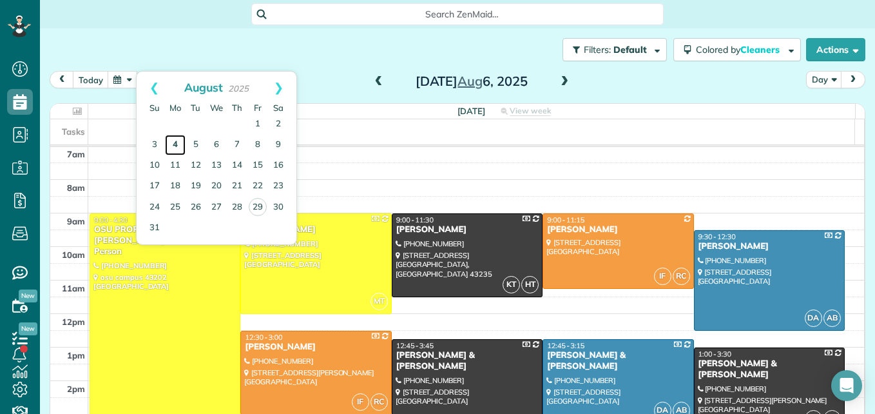
click at [174, 145] on link "4" at bounding box center [175, 145] width 21 height 21
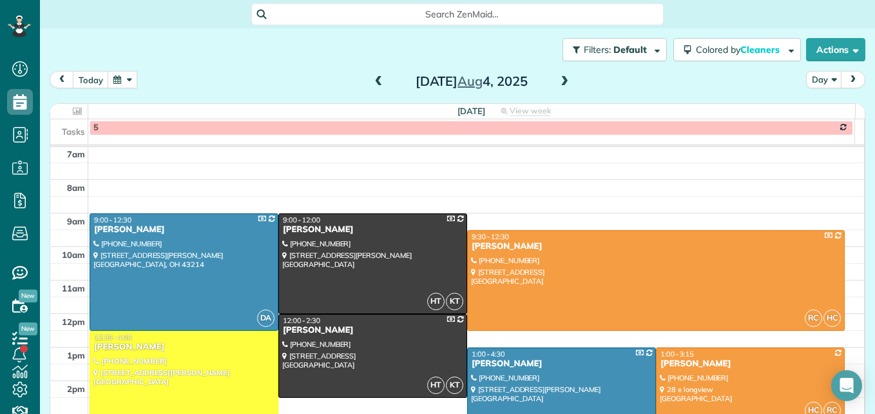
click at [133, 73] on button "button" at bounding box center [123, 79] width 30 height 17
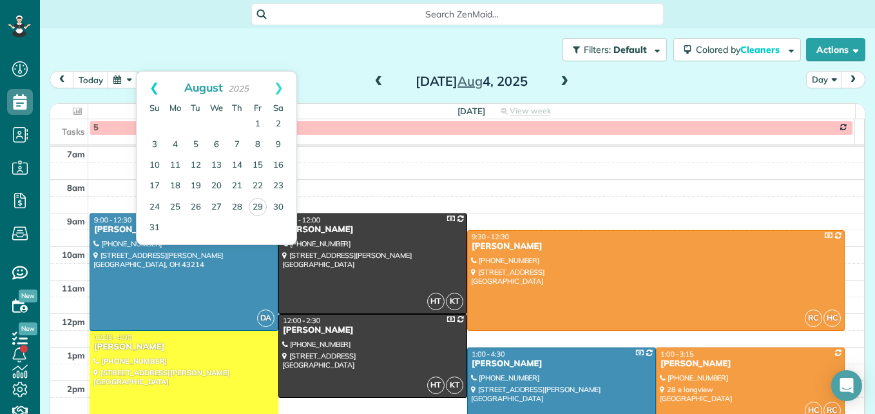
click at [153, 92] on link "Prev" at bounding box center [154, 88] width 35 height 32
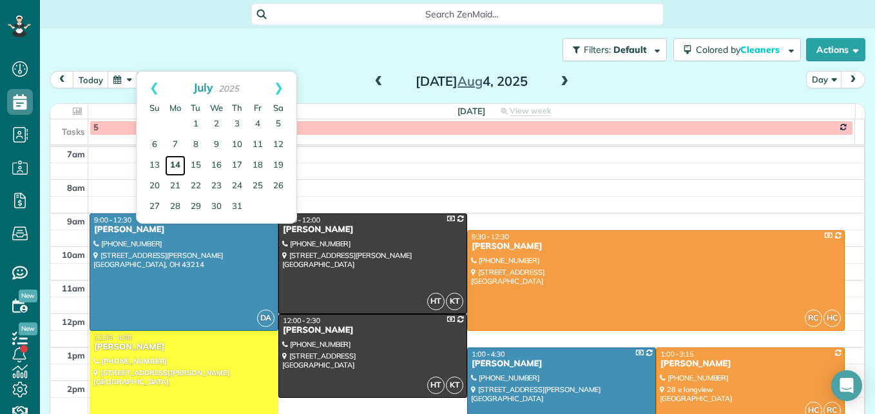
click at [179, 167] on link "14" at bounding box center [175, 165] width 21 height 21
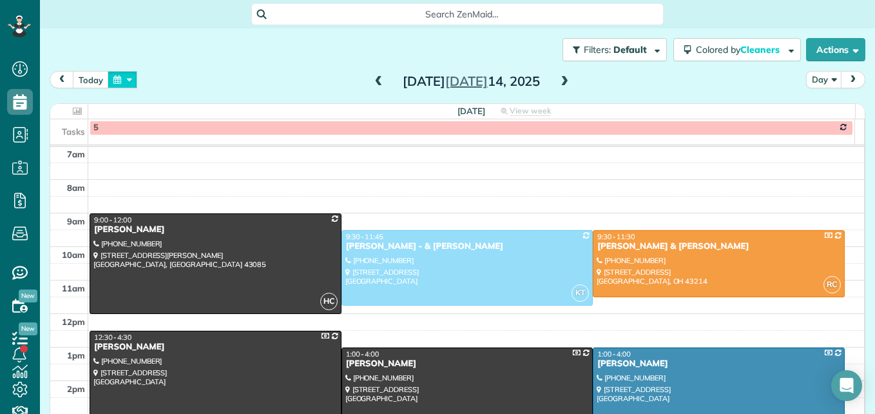
click at [124, 83] on button "button" at bounding box center [123, 79] width 30 height 17
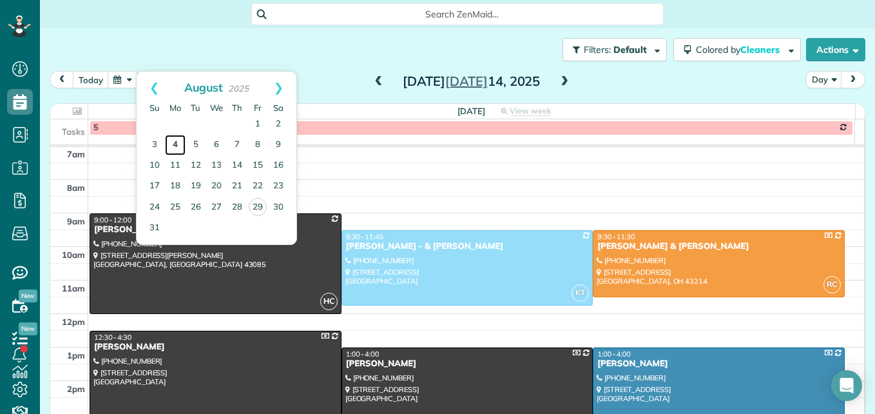
click at [173, 148] on link "4" at bounding box center [175, 145] width 21 height 21
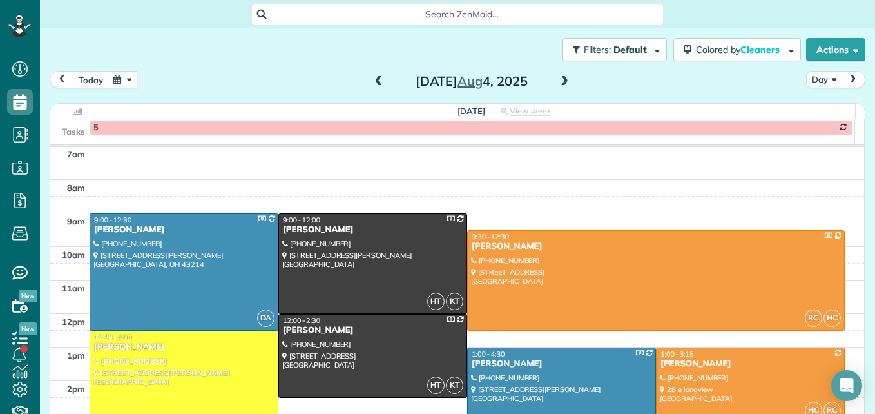
scroll to position [199, 0]
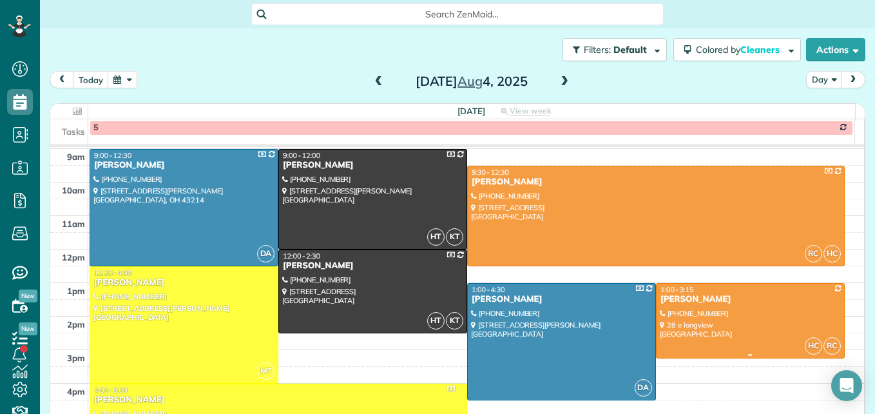
click at [711, 327] on div at bounding box center [750, 320] width 187 height 74
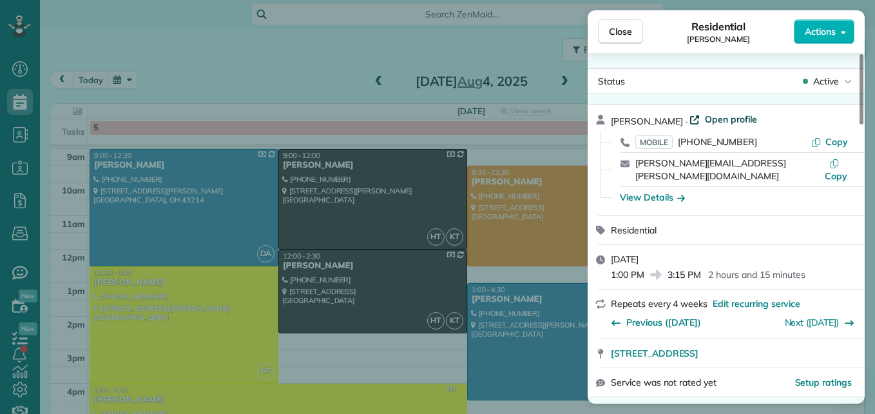
click at [715, 119] on span "Open profile" at bounding box center [731, 119] width 52 height 13
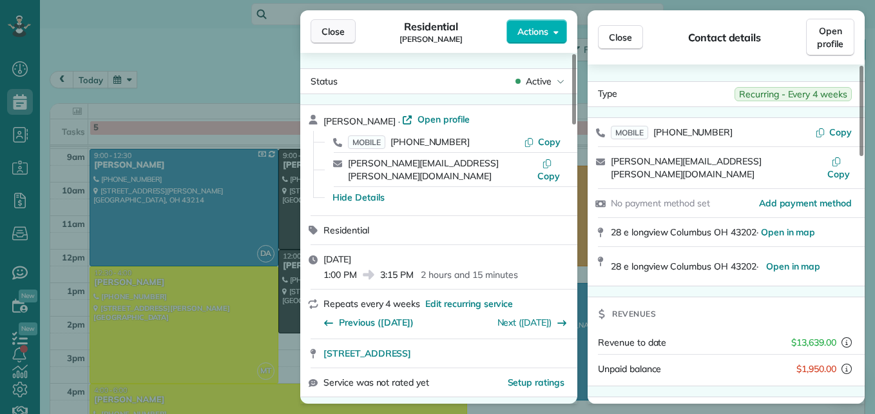
click at [329, 29] on span "Close" at bounding box center [332, 31] width 23 height 13
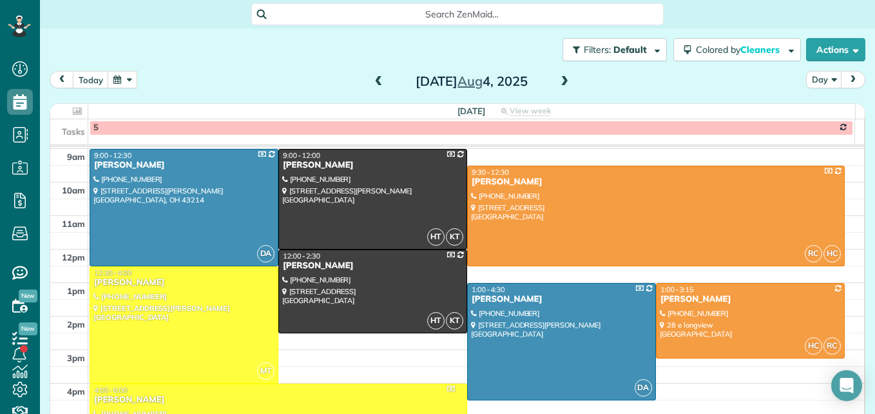
click at [124, 79] on button "button" at bounding box center [123, 79] width 30 height 17
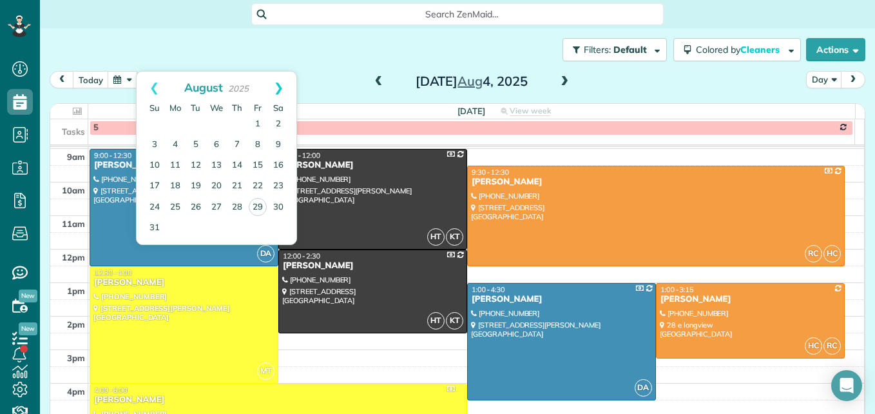
click at [282, 83] on link "Next" at bounding box center [278, 88] width 35 height 32
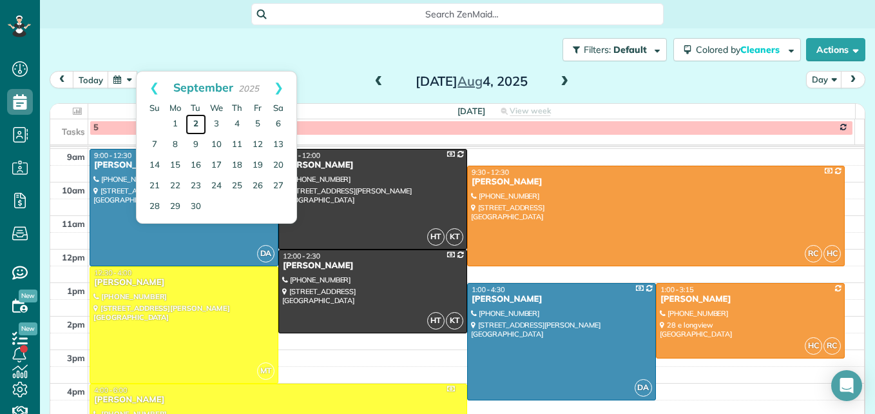
click at [200, 122] on link "2" at bounding box center [196, 124] width 21 height 21
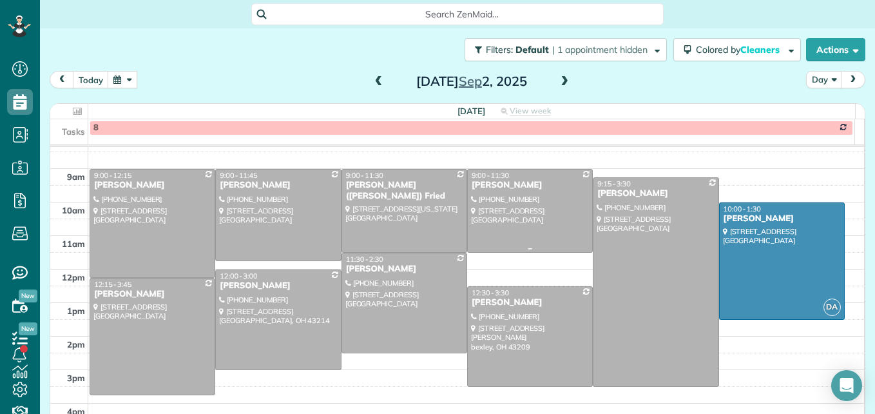
scroll to position [199, 0]
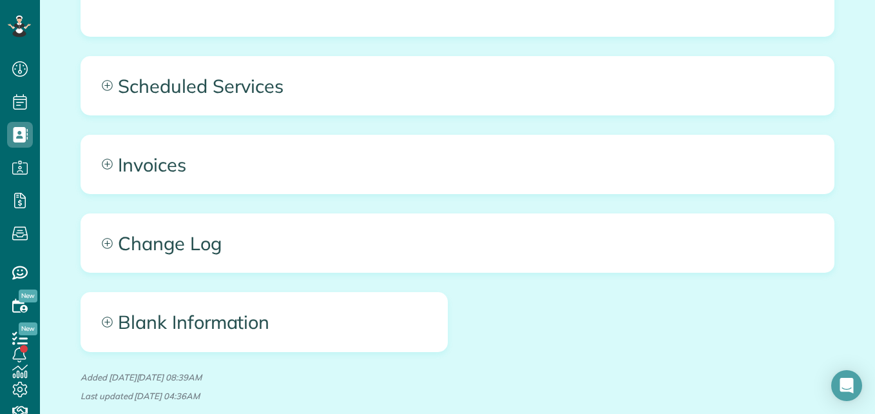
scroll to position [1374, 0]
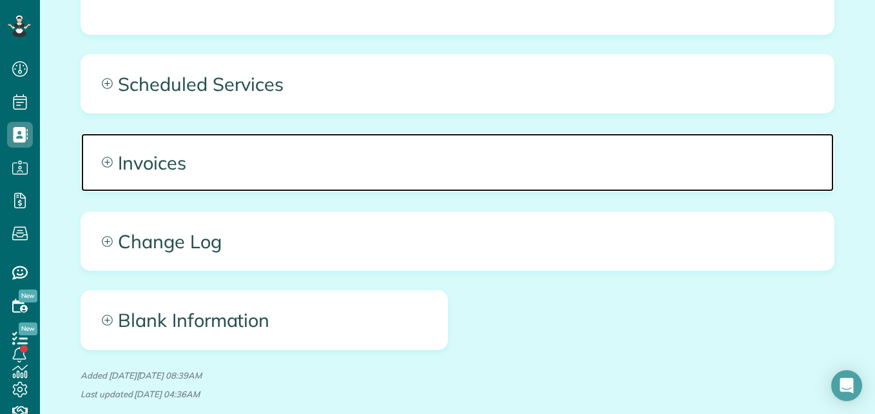
click at [105, 164] on icon at bounding box center [107, 162] width 11 height 11
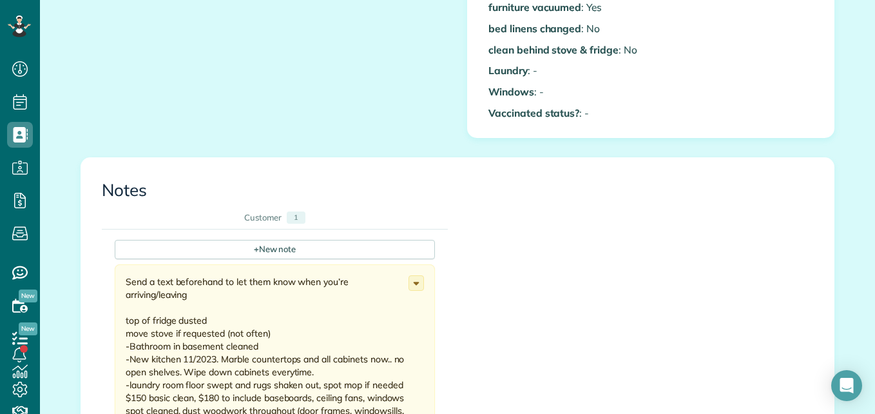
scroll to position [665, 0]
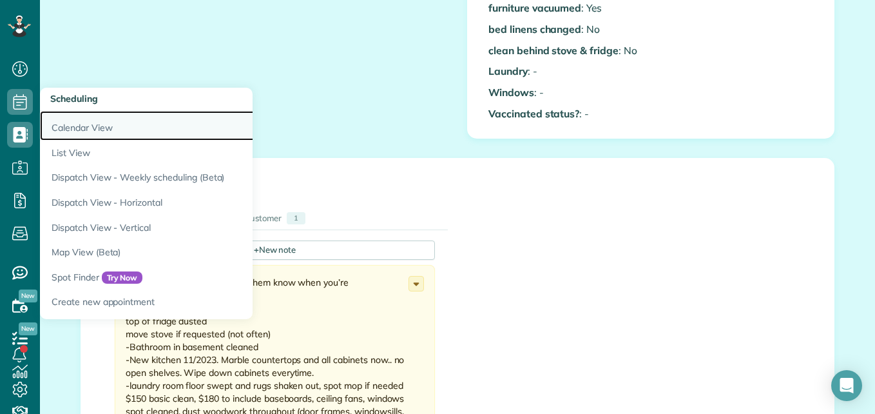
click at [70, 123] on link "Calendar View" at bounding box center [201, 126] width 322 height 30
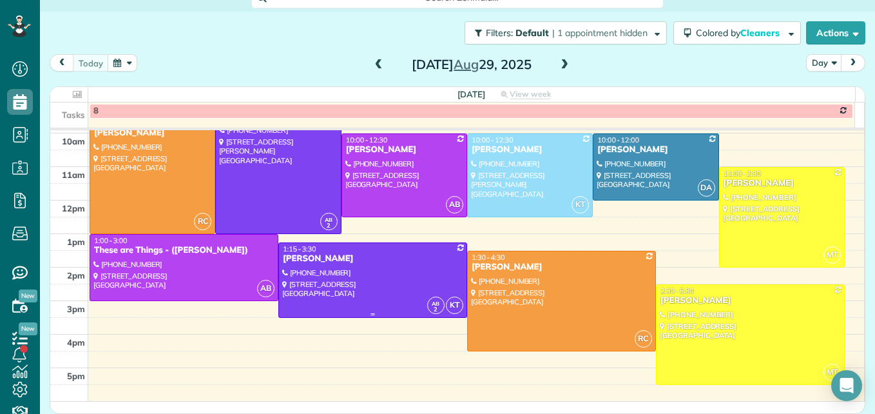
scroll to position [167, 0]
